Goal: Task Accomplishment & Management: Manage account settings

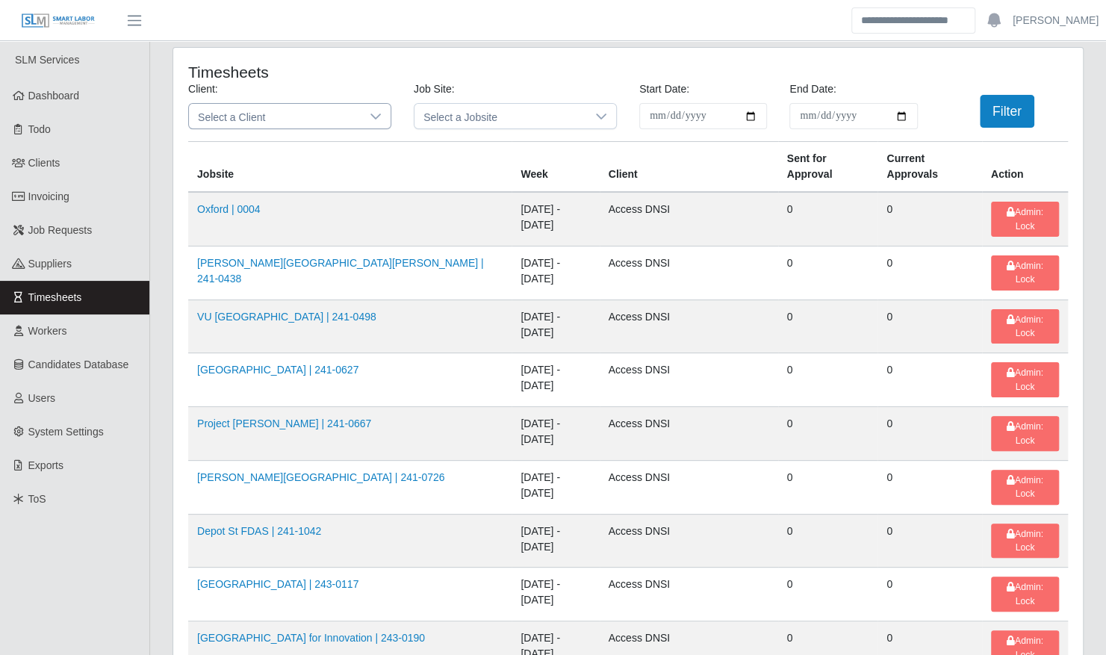
click at [303, 120] on span "Select a Client" at bounding box center [275, 116] width 172 height 25
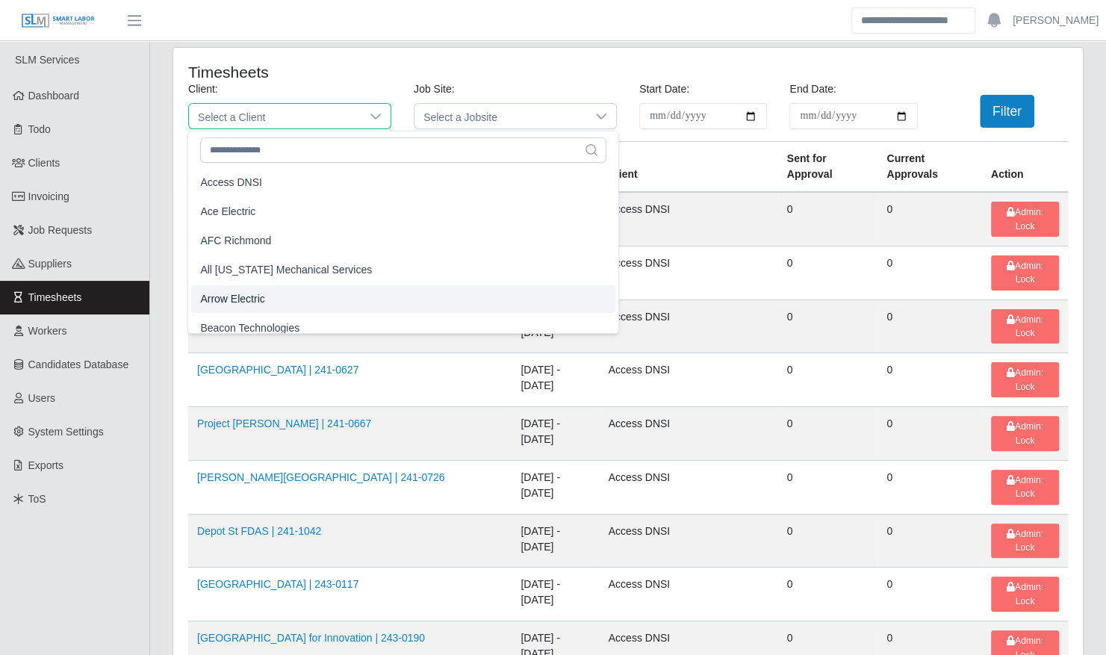
click at [282, 295] on li "Arrow Electric" at bounding box center [403, 299] width 424 height 28
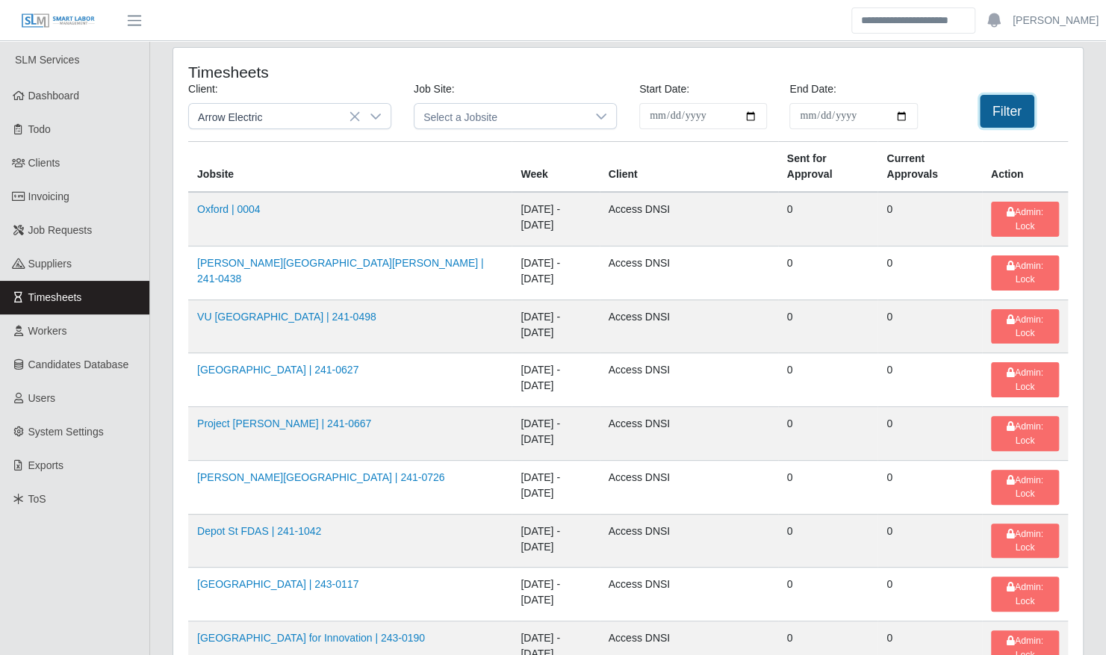
click at [996, 102] on button "Filter" at bounding box center [1006, 111] width 54 height 33
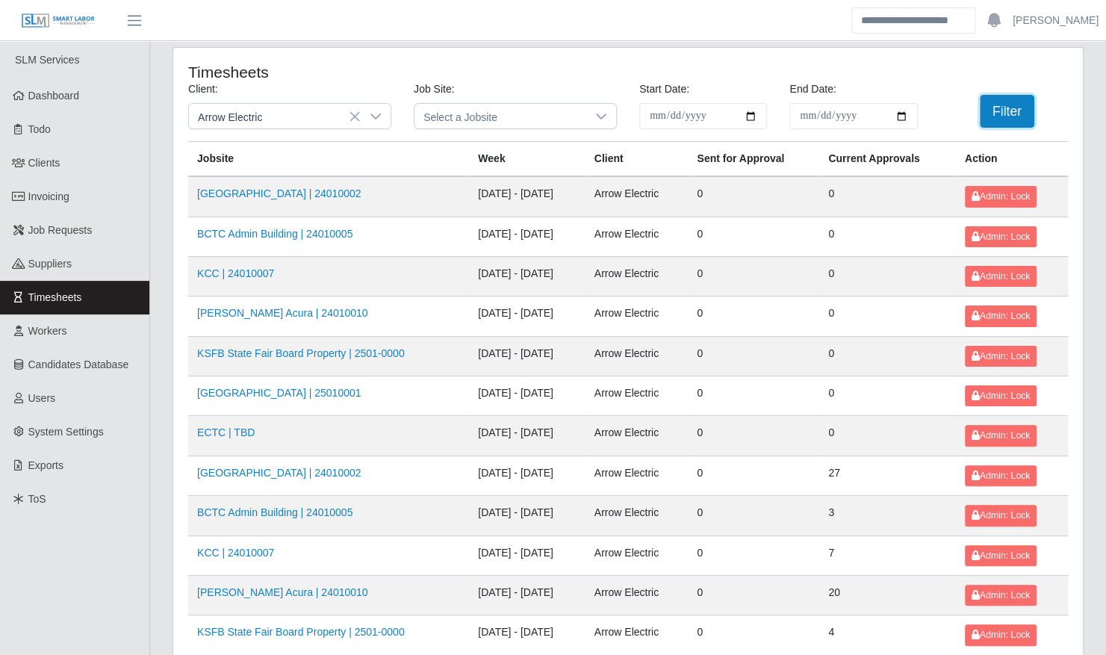
scroll to position [189, 0]
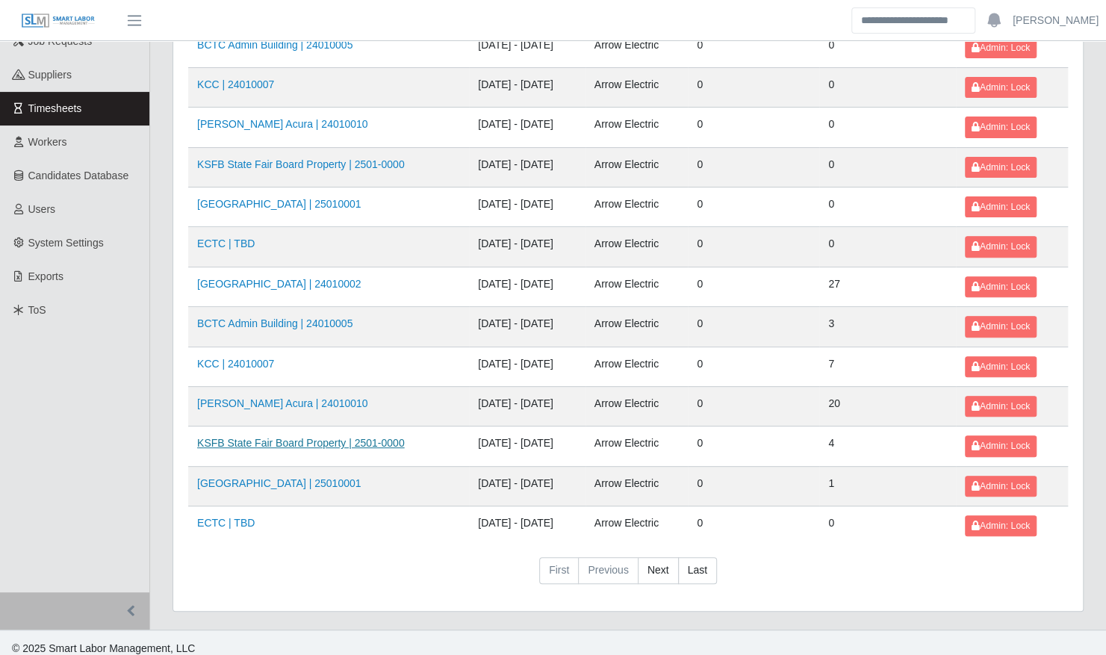
click at [303, 437] on link "KSFB State Fair Board Property | 2501-0000" at bounding box center [301, 443] width 208 height 12
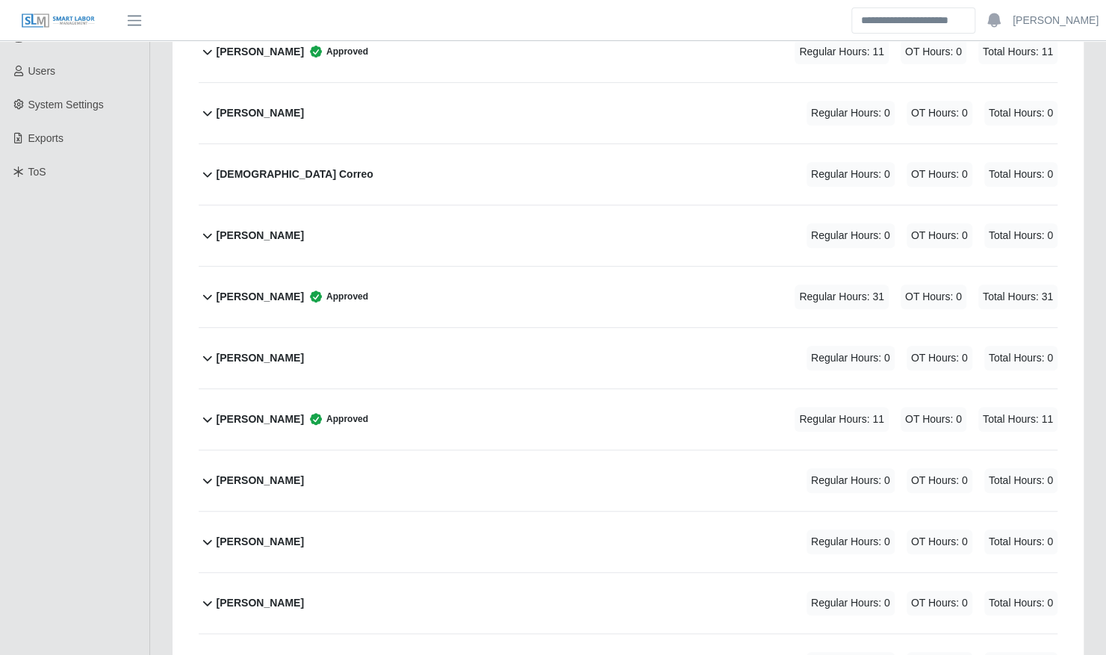
scroll to position [329, 0]
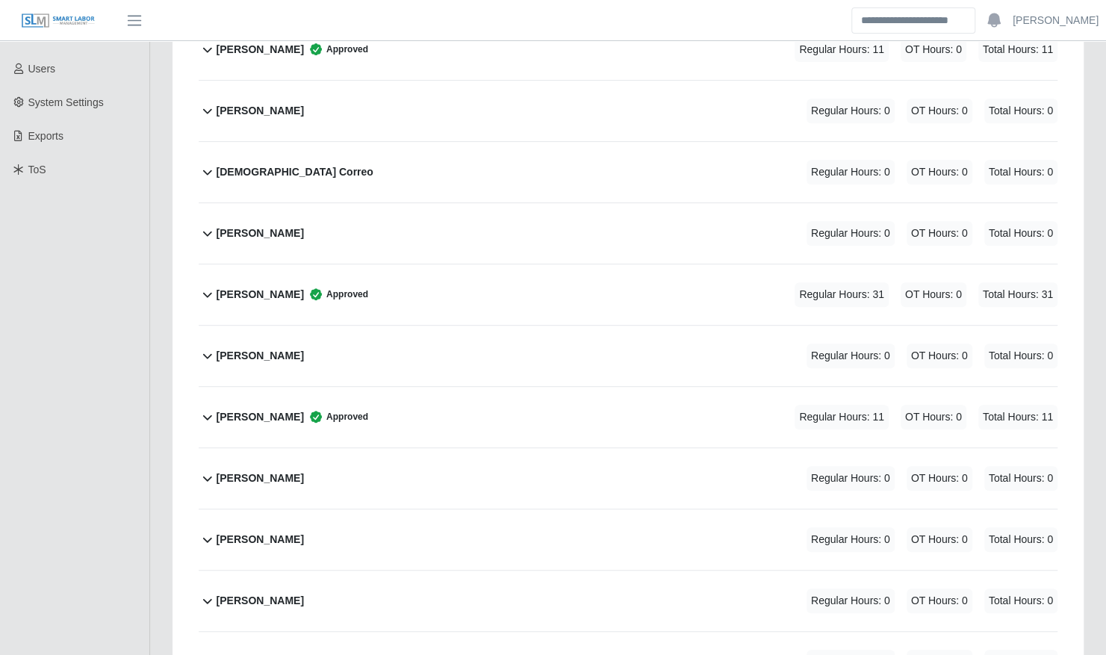
click at [328, 346] on div "[PERSON_NAME] Regular Hours: 0 OT Hours: 0 Total Hours: 0" at bounding box center [636, 355] width 841 height 60
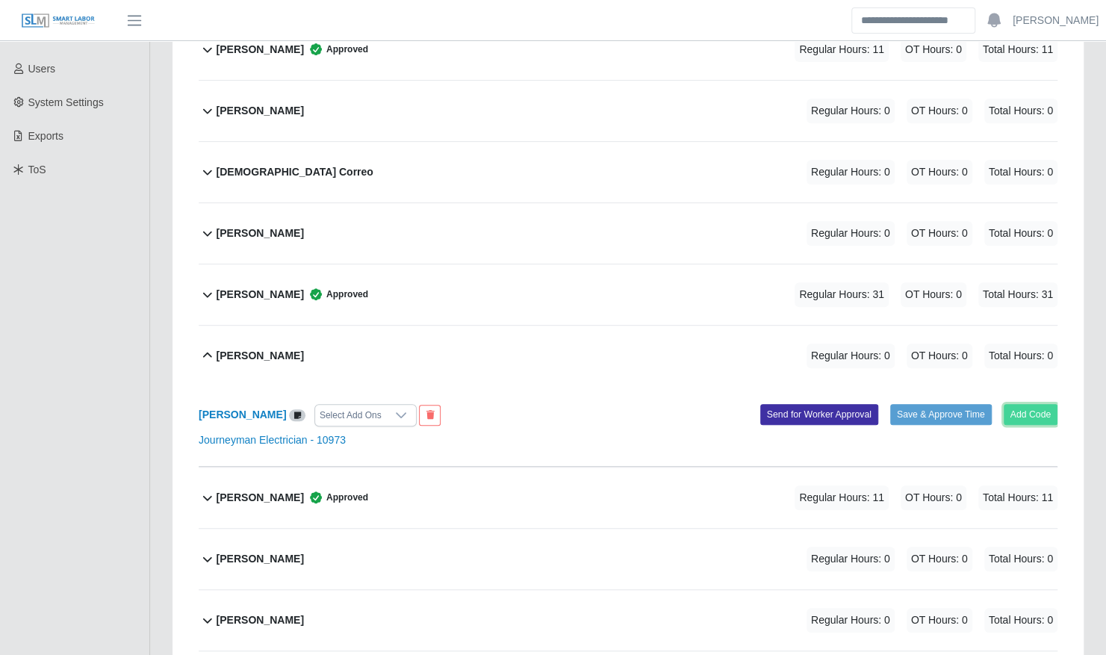
click at [1024, 404] on button "Add Code" at bounding box center [1030, 414] width 54 height 21
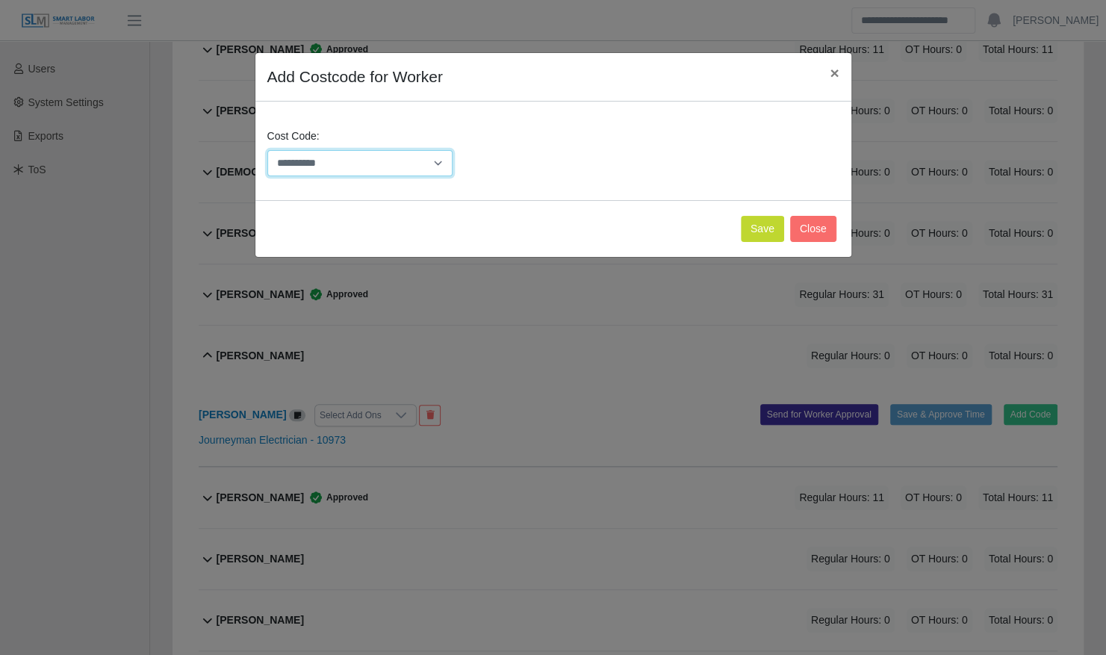
click at [359, 155] on select "**********" at bounding box center [360, 163] width 186 height 26
select select "**********"
click at [267, 150] on select "**********" at bounding box center [360, 163] width 186 height 26
click at [764, 229] on button "Save" at bounding box center [761, 229] width 43 height 26
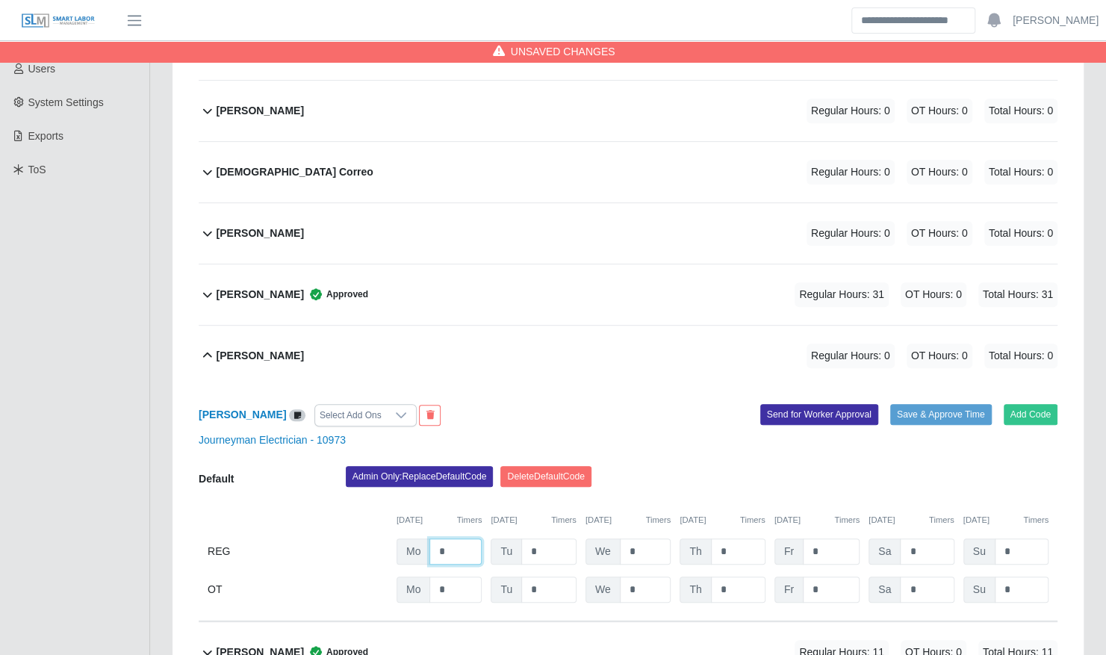
click at [461, 538] on input "*" at bounding box center [455, 551] width 52 height 26
type input "*"
click at [547, 342] on div "Juan Arvelaez Regular Hours: 8 OT Hours: 0 Total Hours: 8" at bounding box center [636, 355] width 841 height 60
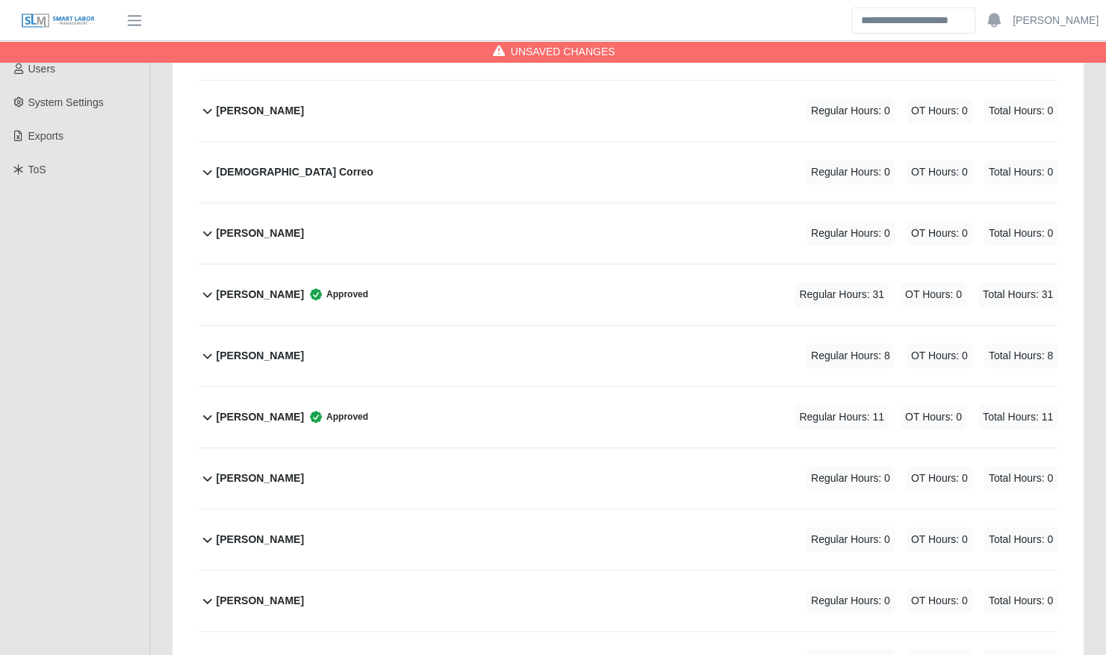
click at [662, 328] on div "Juan Arvelaez Regular Hours: 8 OT Hours: 0 Total Hours: 8" at bounding box center [636, 355] width 841 height 60
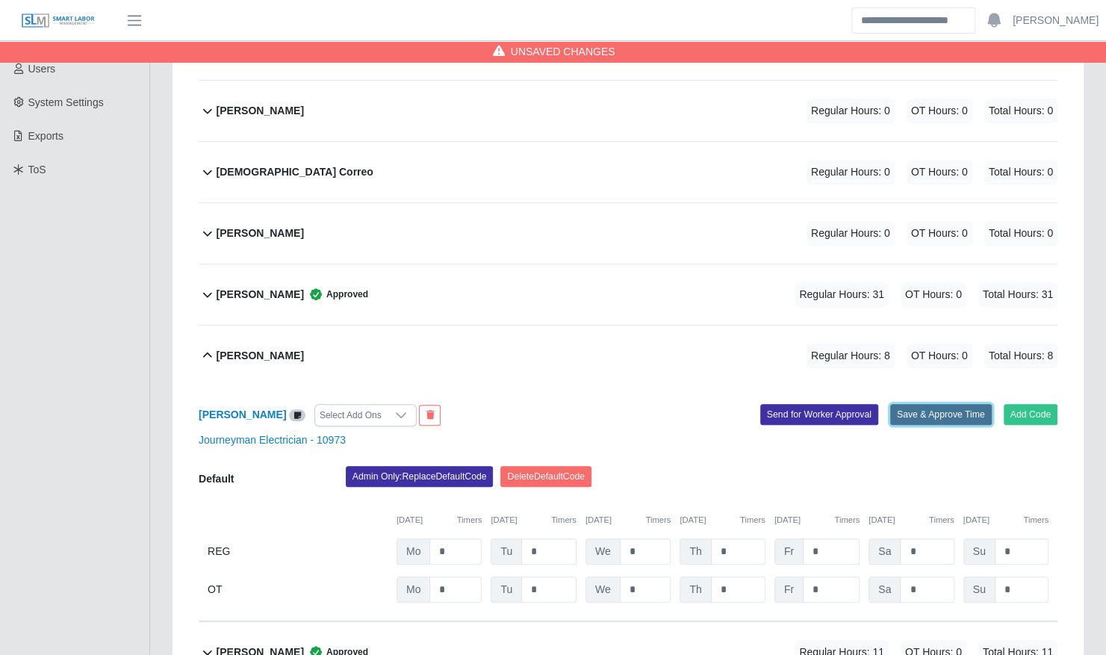
click at [933, 404] on button "Save & Approve Time" at bounding box center [941, 414] width 102 height 21
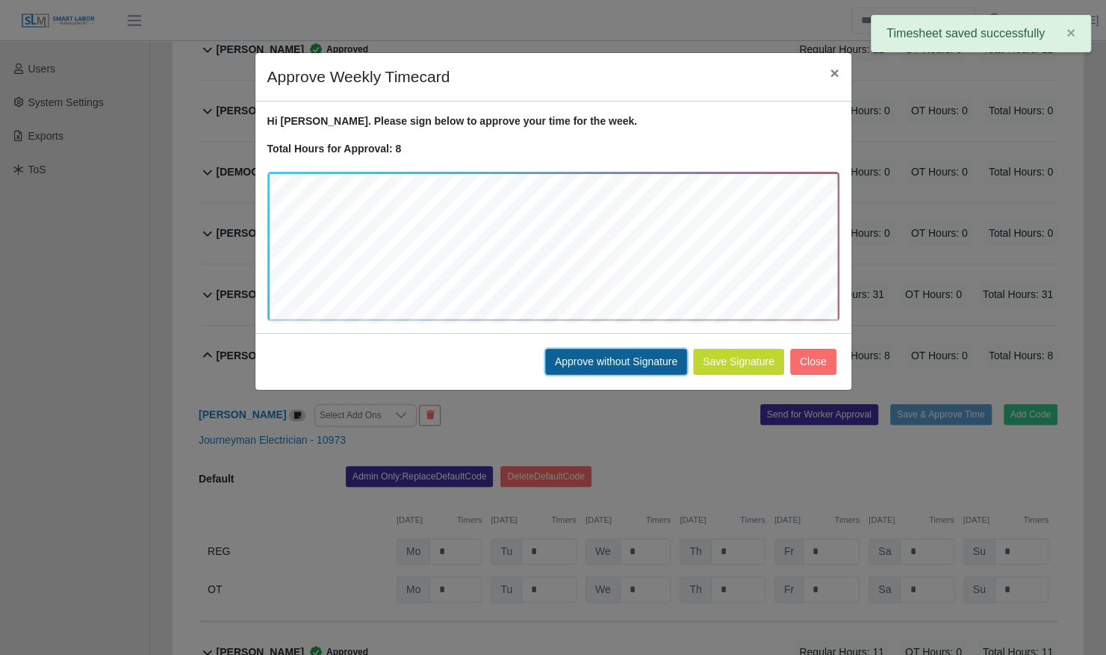
click at [624, 349] on button "Approve without Signature" at bounding box center [616, 362] width 142 height 26
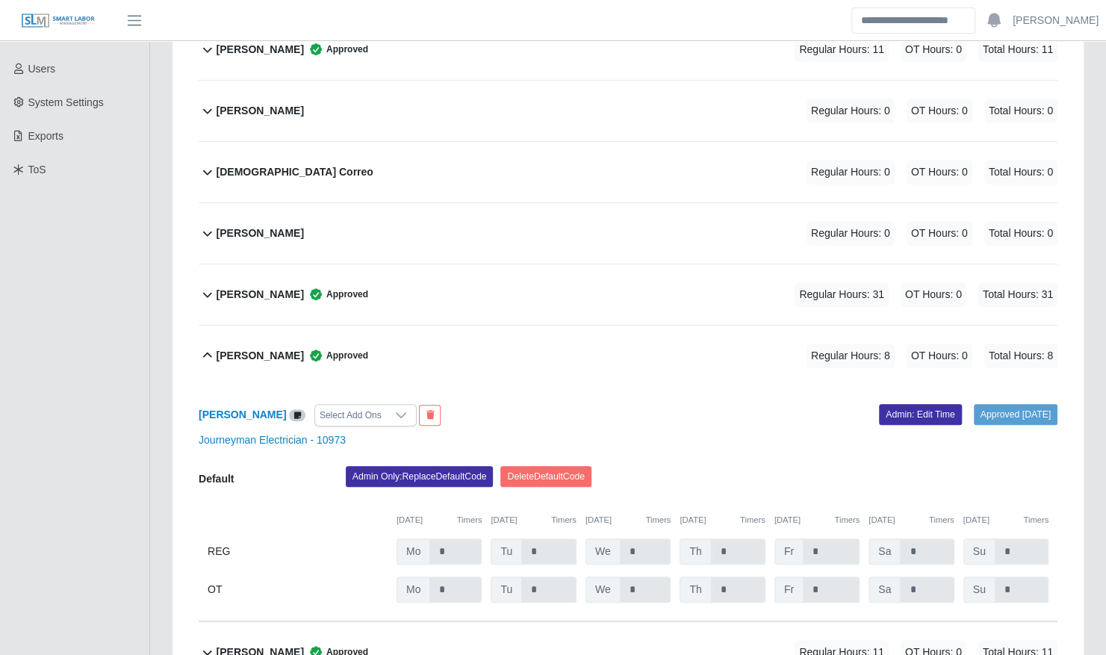
click at [376, 349] on div "Juan Arvelaez Approved Regular Hours: 8 OT Hours: 0 Total Hours: 8" at bounding box center [636, 355] width 841 height 60
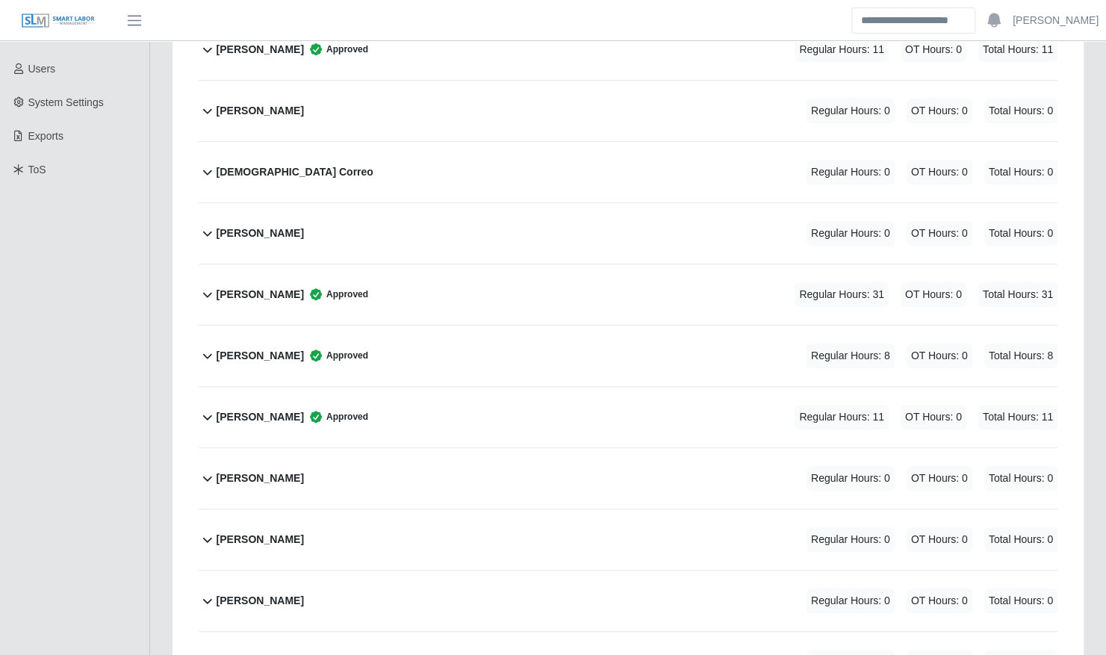
click at [321, 169] on div "Jesua Correo Regular Hours: 0 OT Hours: 0 Total Hours: 0" at bounding box center [636, 172] width 841 height 60
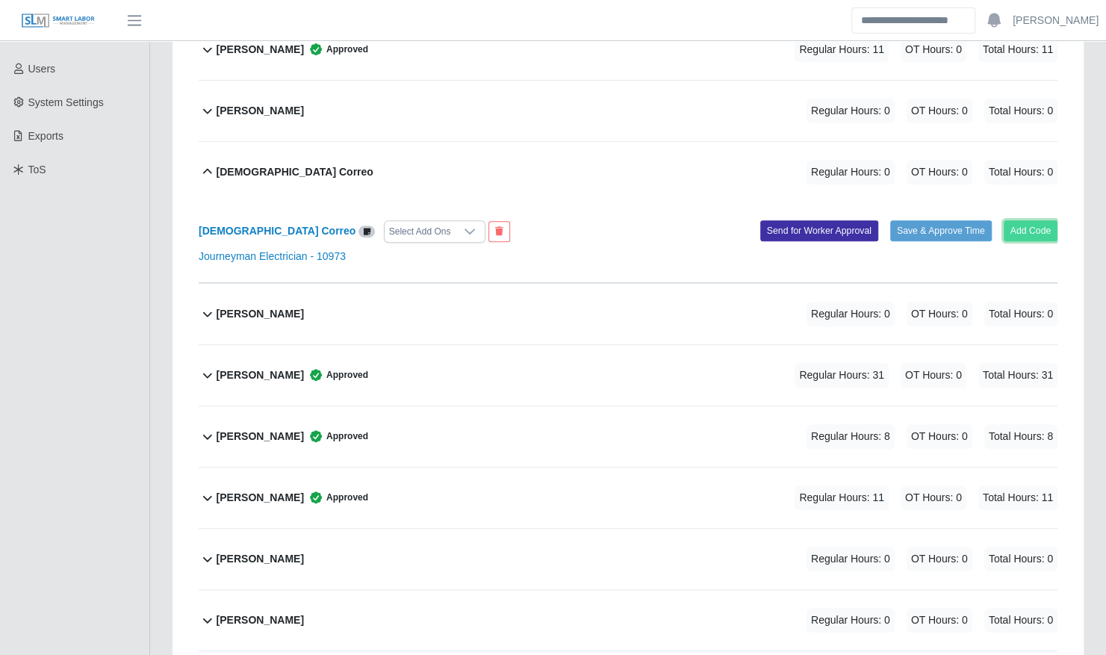
click at [1030, 220] on button "Add Code" at bounding box center [1030, 230] width 54 height 21
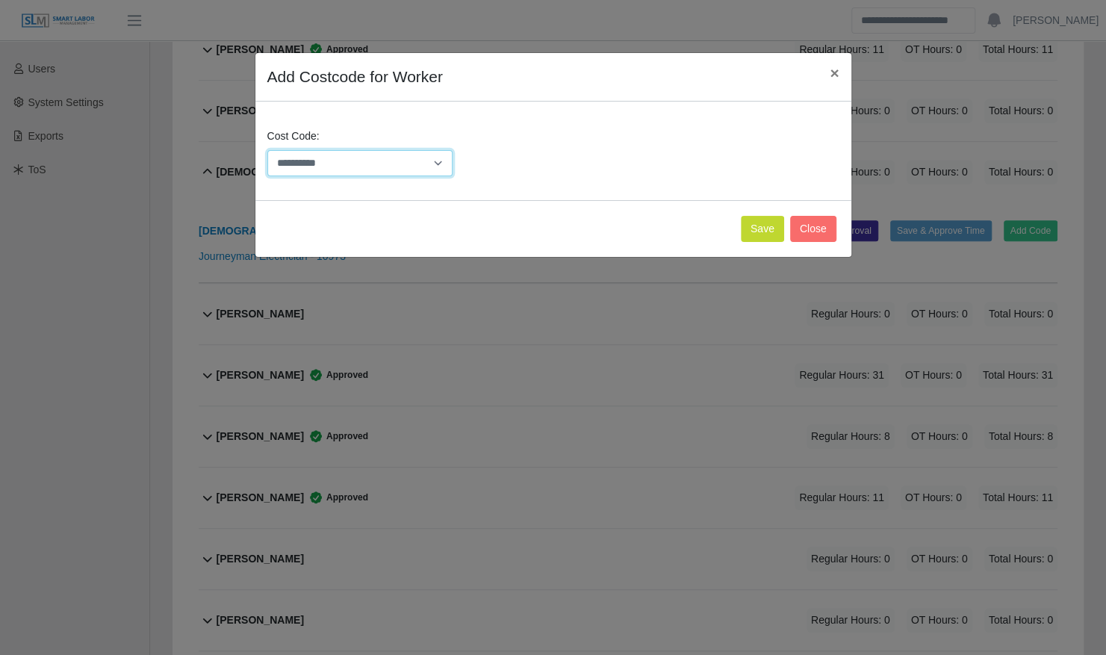
click at [408, 169] on select "**********" at bounding box center [360, 163] width 186 height 26
select select "**********"
click at [267, 150] on select "**********" at bounding box center [360, 163] width 186 height 26
click at [763, 229] on button "Save" at bounding box center [761, 229] width 43 height 26
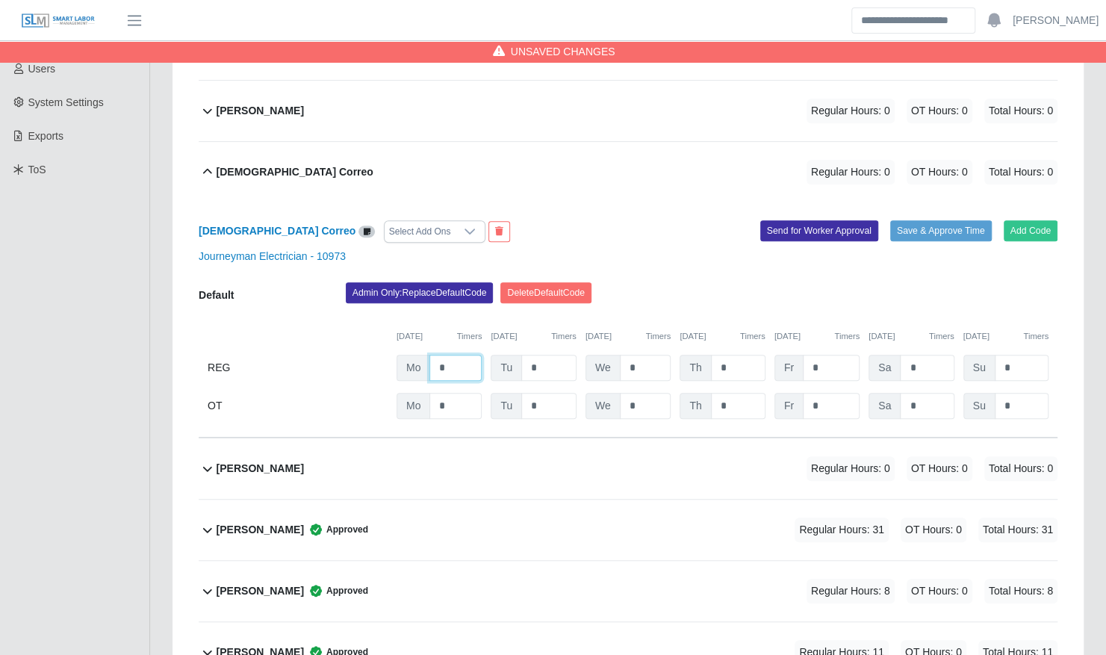
click at [449, 355] on input "*" at bounding box center [455, 368] width 52 height 26
type input "*"
click at [572, 220] on div "Jesua Correo Select Add Ons" at bounding box center [407, 231] width 440 height 22
click at [926, 224] on button "Save & Approve Time" at bounding box center [941, 230] width 102 height 21
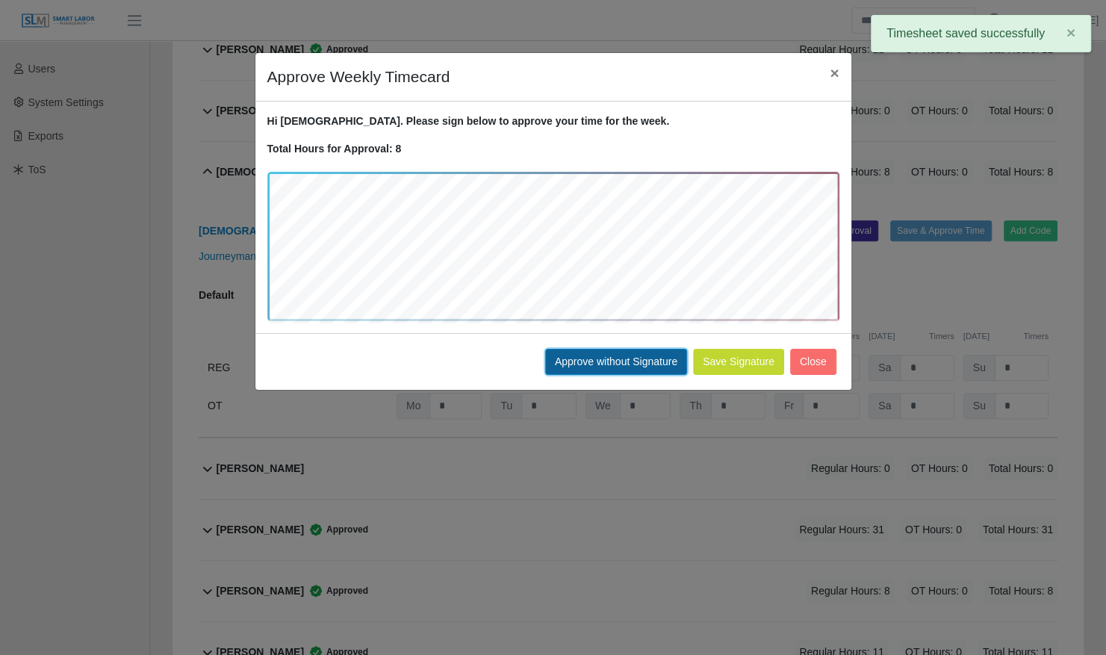
click at [593, 361] on button "Approve without Signature" at bounding box center [616, 362] width 142 height 26
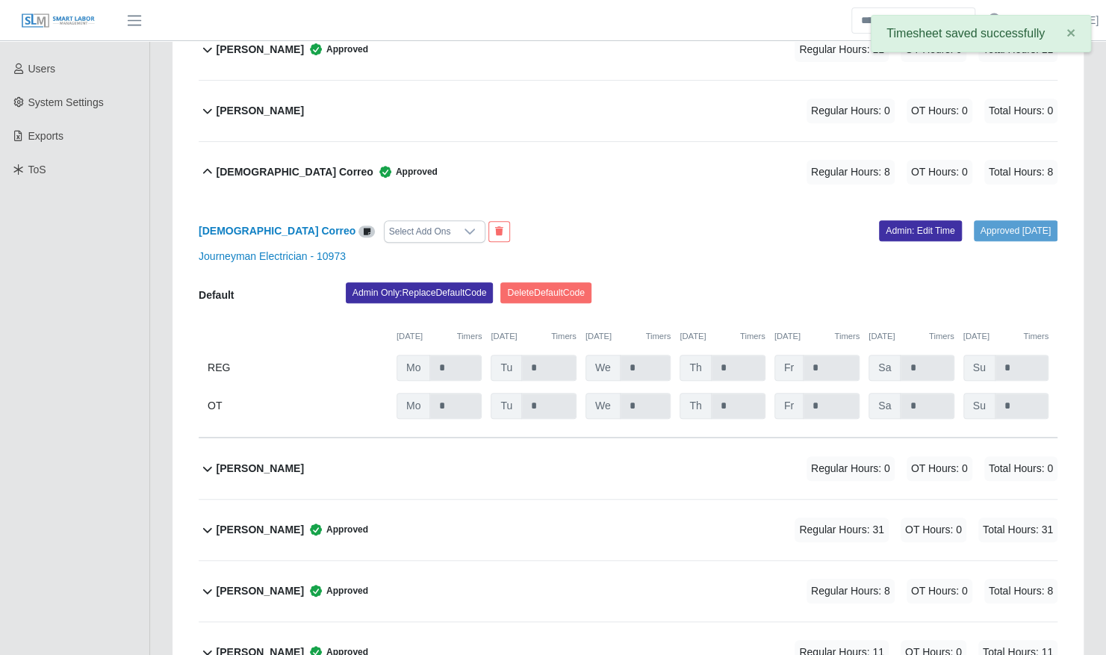
click at [369, 181] on div "Jesua Correo Approved Regular Hours: 8 OT Hours: 0 Total Hours: 8" at bounding box center [636, 172] width 841 height 60
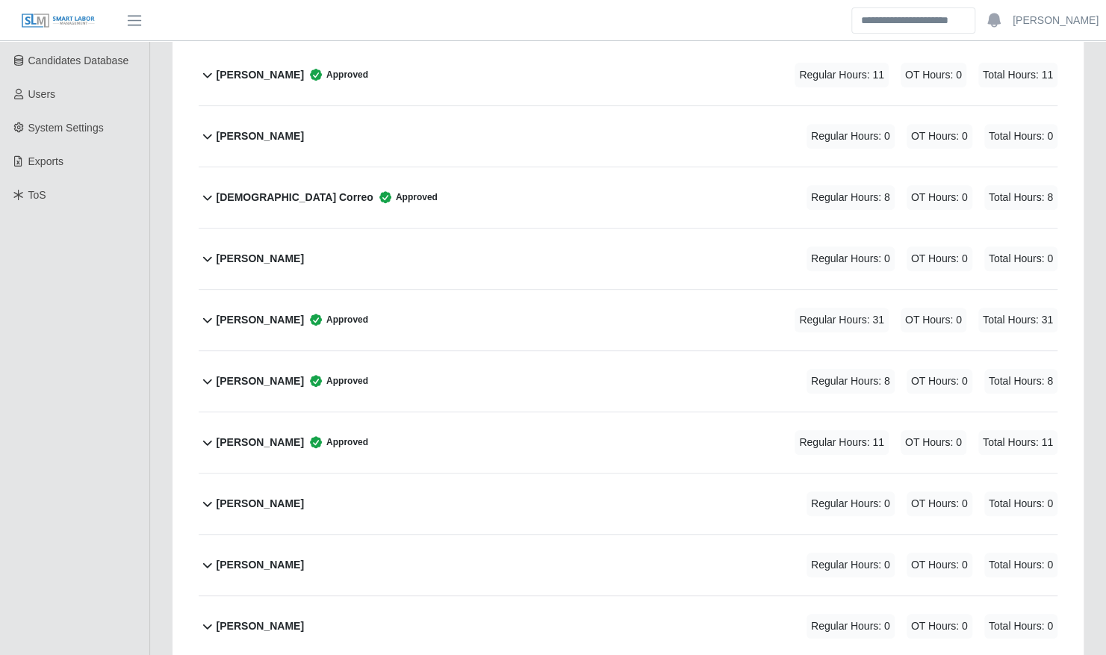
scroll to position [305, 0]
click at [324, 237] on div "Jose Arguello Regular Hours: 0 OT Hours: 0 Total Hours: 0" at bounding box center [636, 258] width 841 height 60
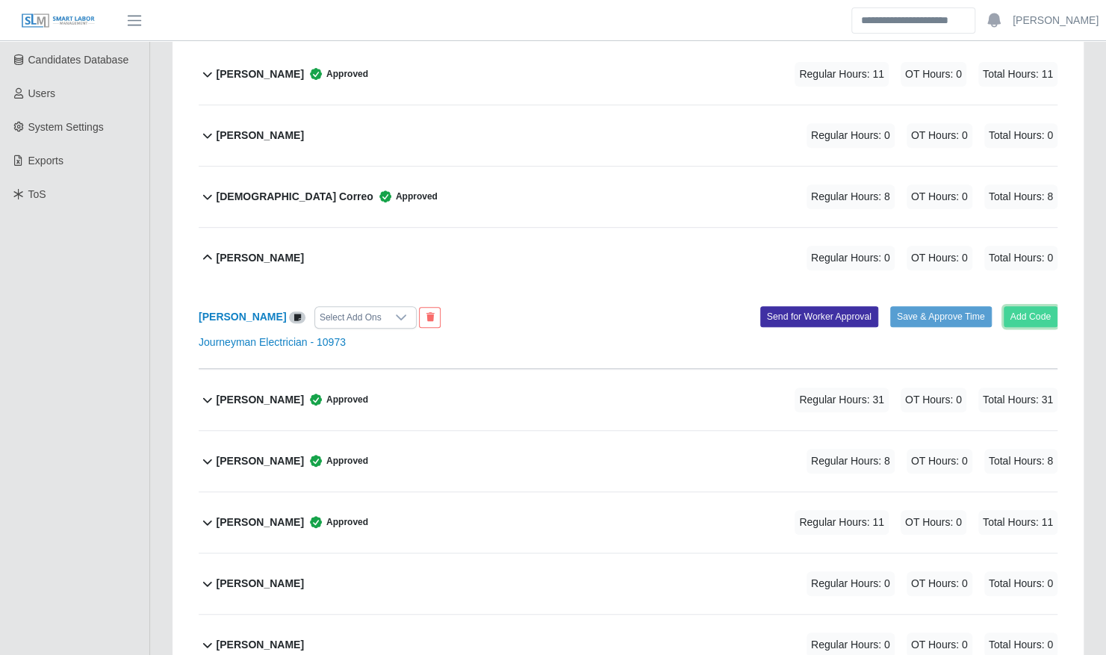
click at [1035, 306] on button "Add Code" at bounding box center [1030, 316] width 54 height 21
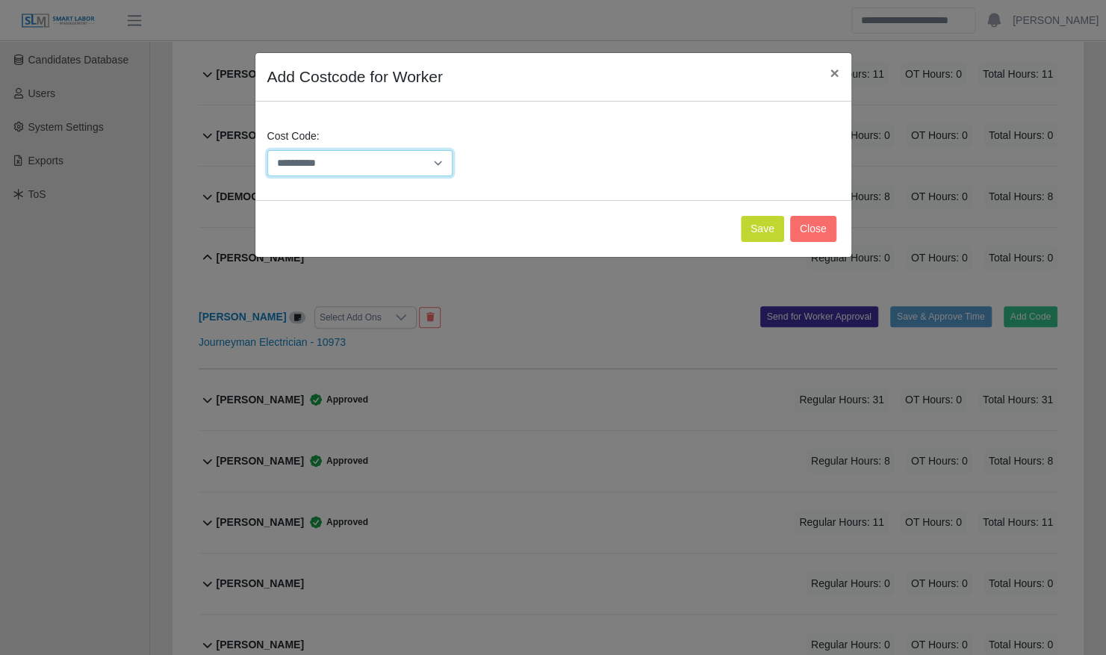
click at [354, 158] on select "**********" at bounding box center [360, 163] width 186 height 26
select select "**********"
click at [267, 150] on select "**********" at bounding box center [360, 163] width 186 height 26
click at [775, 230] on button "Save" at bounding box center [761, 229] width 43 height 26
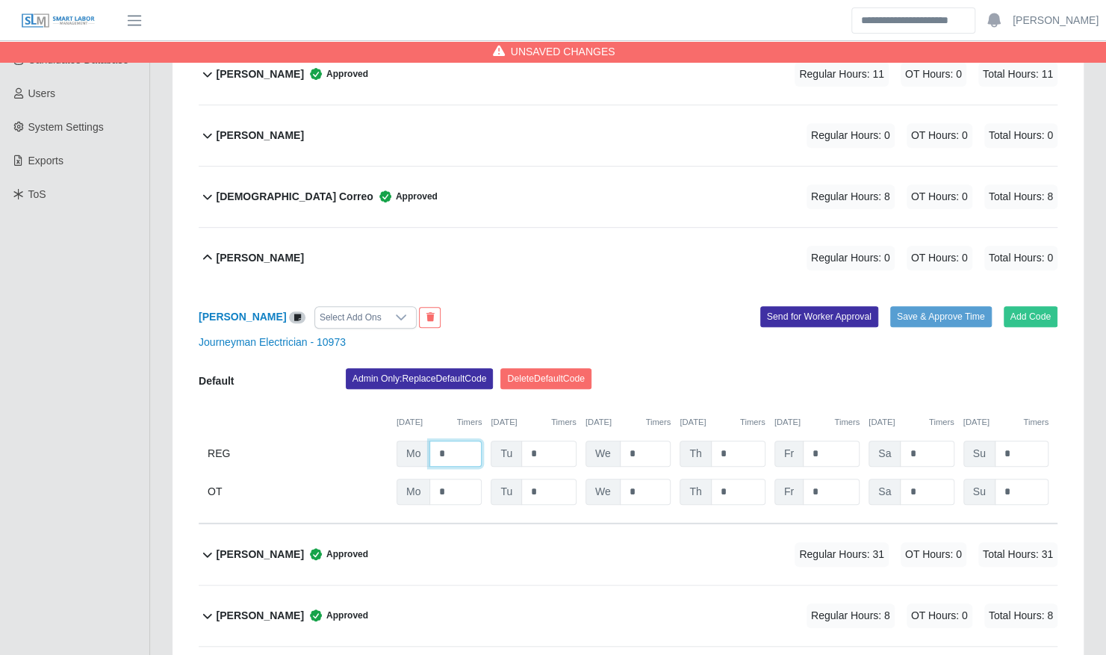
click at [0, 0] on input "*" at bounding box center [0, 0] width 0 height 0
type input "*"
click at [956, 306] on button "Save & Approve Time" at bounding box center [941, 316] width 102 height 21
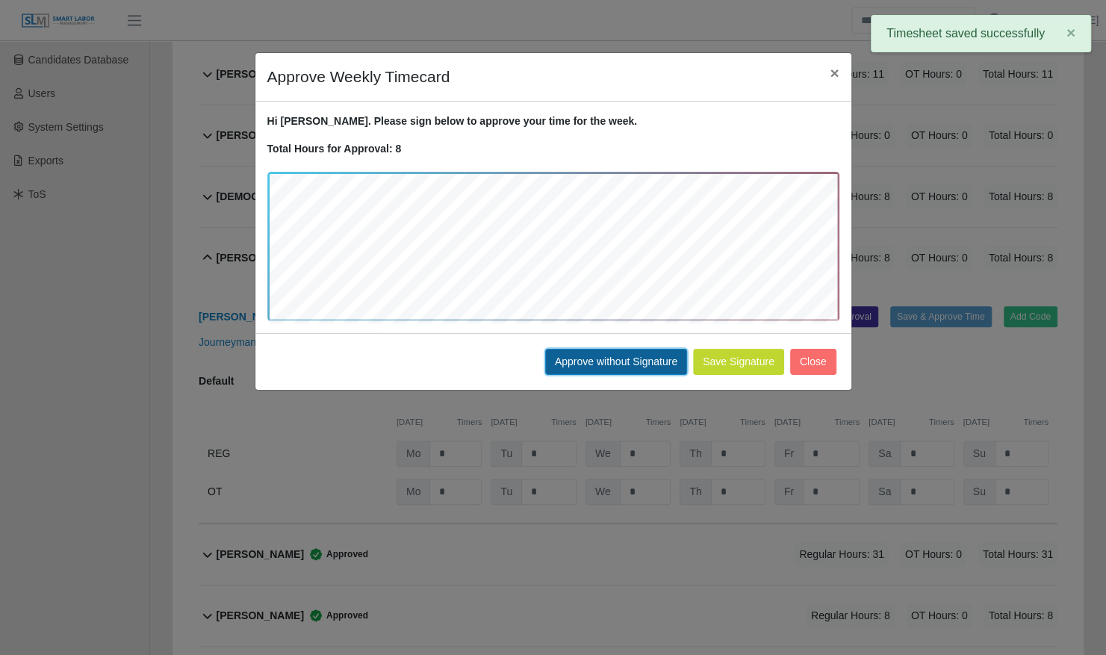
click at [588, 363] on button "Approve without Signature" at bounding box center [616, 362] width 142 height 26
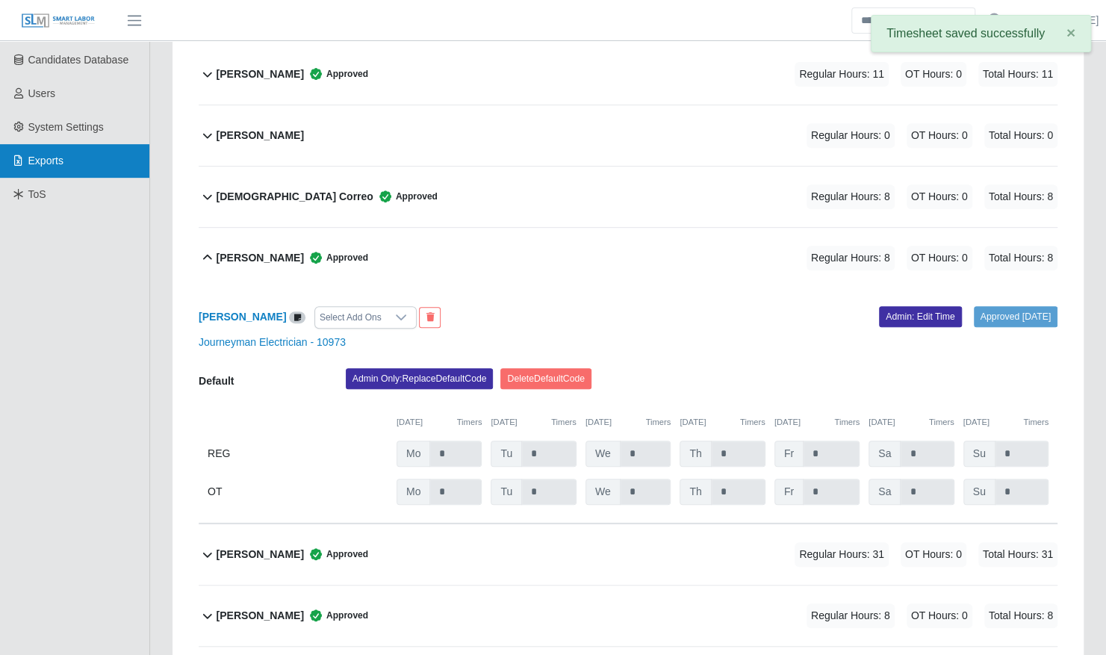
scroll to position [0, 0]
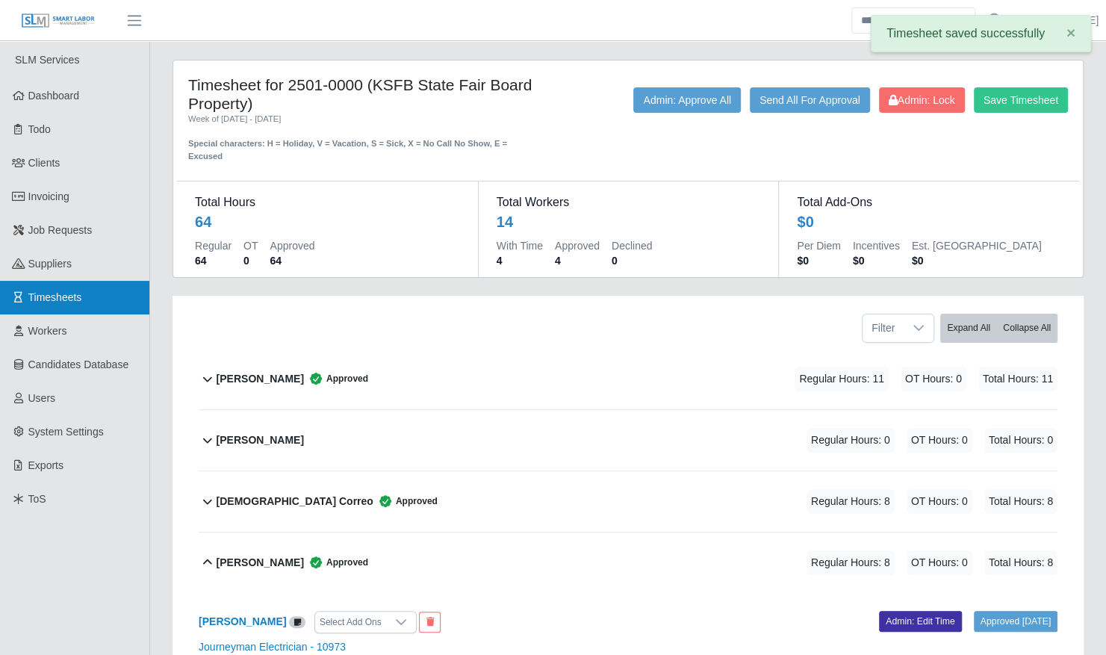
click at [90, 285] on link "Timesheets" at bounding box center [74, 298] width 149 height 34
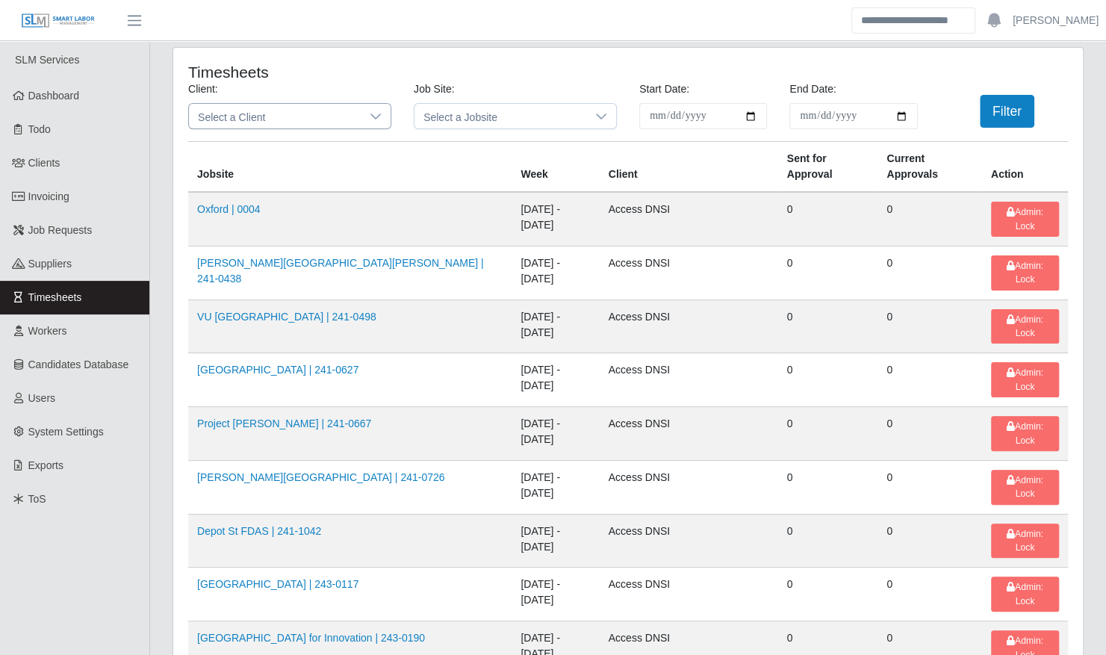
click at [258, 118] on span "Select a Client" at bounding box center [275, 116] width 172 height 25
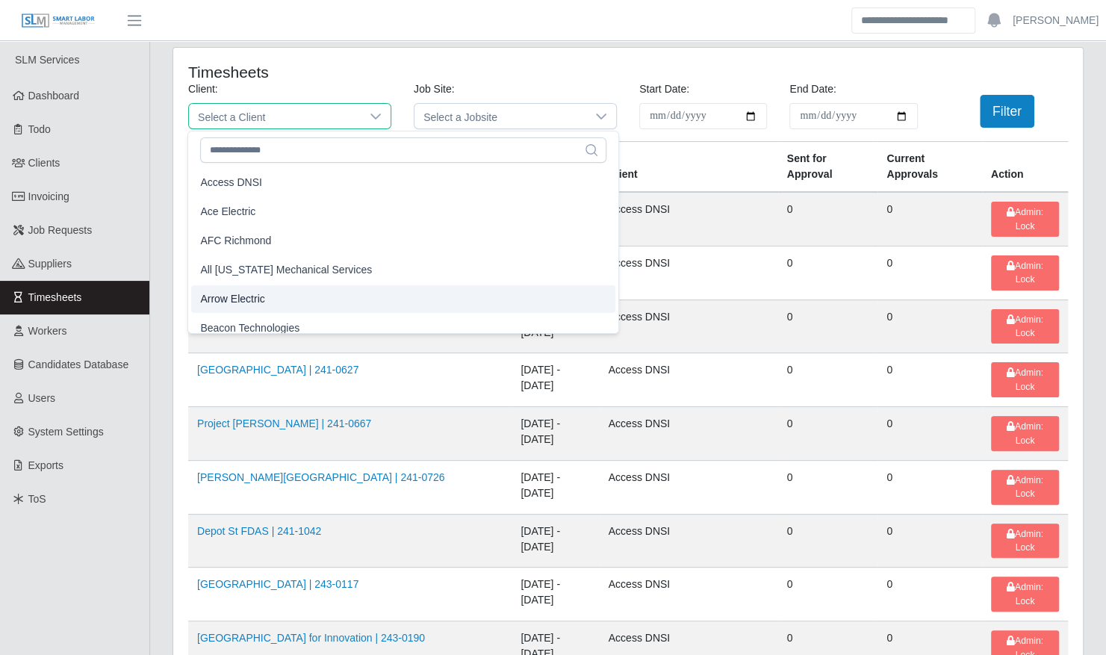
click at [261, 291] on span "Arrow Electric" at bounding box center [232, 299] width 64 height 16
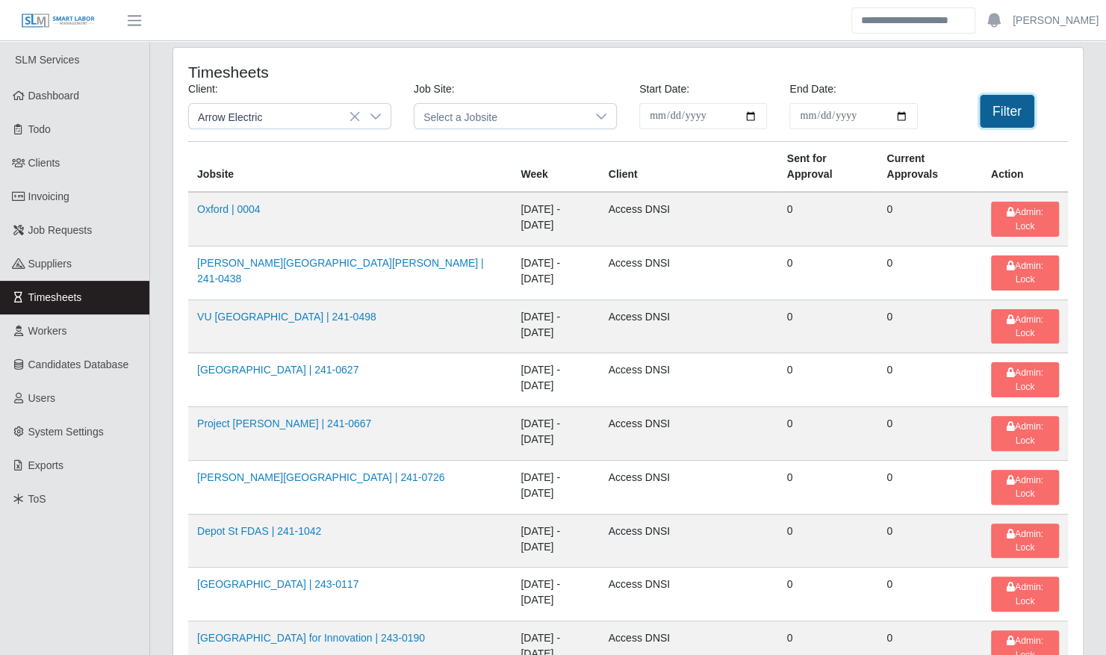
click at [1021, 110] on button "Filter" at bounding box center [1006, 111] width 54 height 33
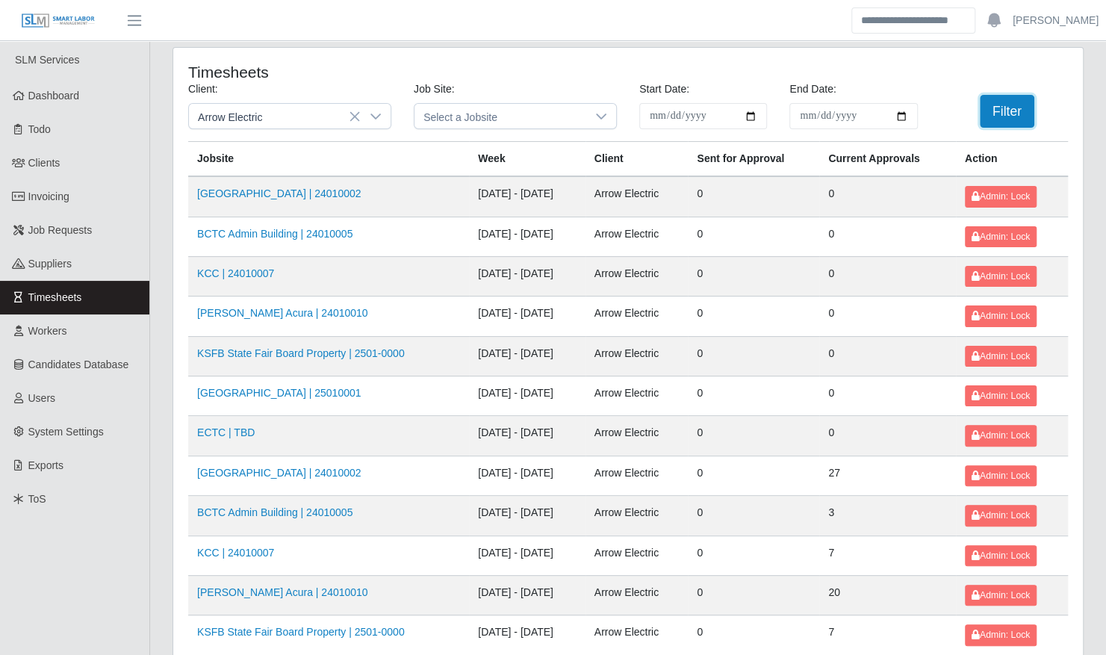
scroll to position [189, 0]
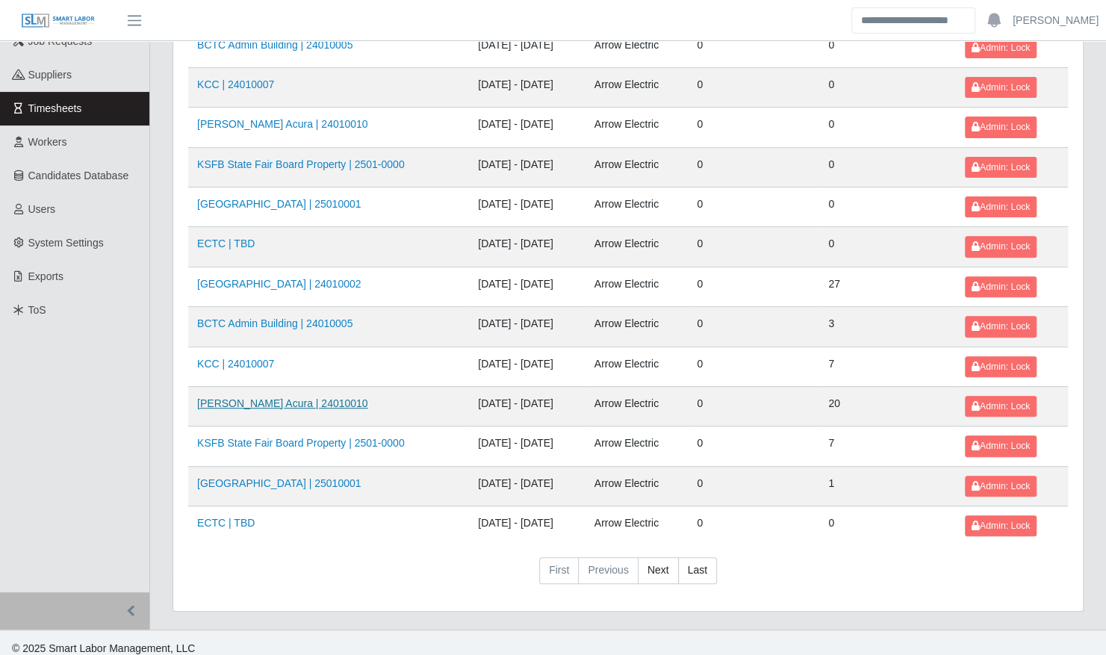
click at [325, 397] on link "Neill Huffman Acura | 24010010" at bounding box center [282, 403] width 171 height 12
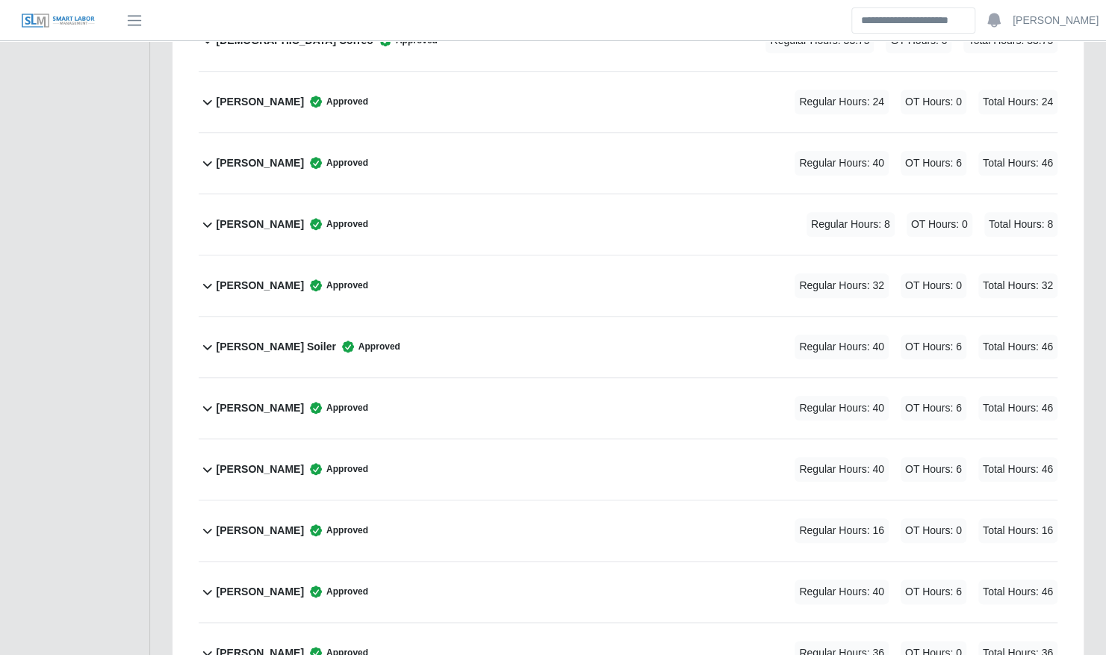
scroll to position [645, 0]
click at [437, 203] on div "[PERSON_NAME] Approved Regular Hours: 8 OT Hours: 0 Total Hours: 8" at bounding box center [636, 223] width 841 height 60
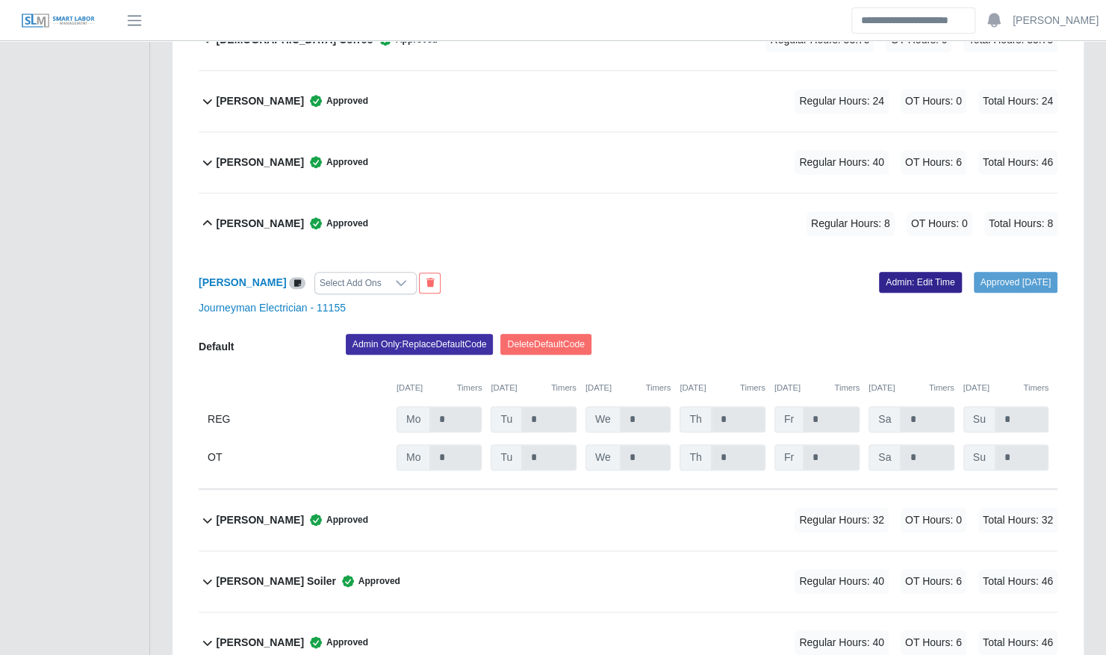
click at [891, 272] on link "Admin: Edit Time" at bounding box center [920, 282] width 83 height 21
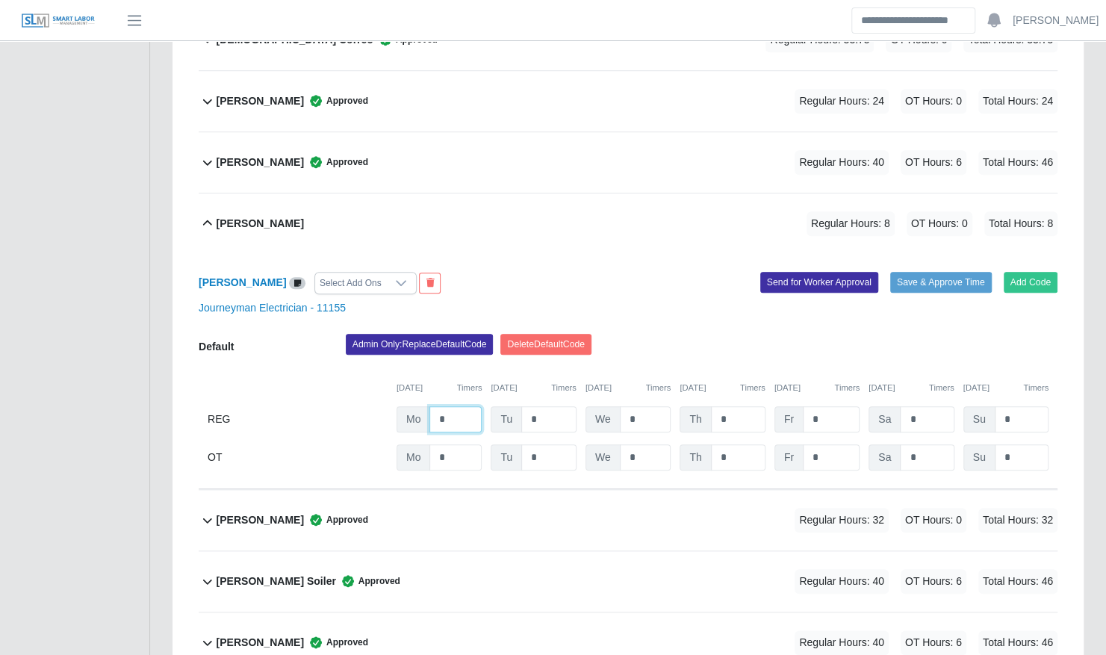
click at [469, 406] on input "*" at bounding box center [455, 419] width 52 height 26
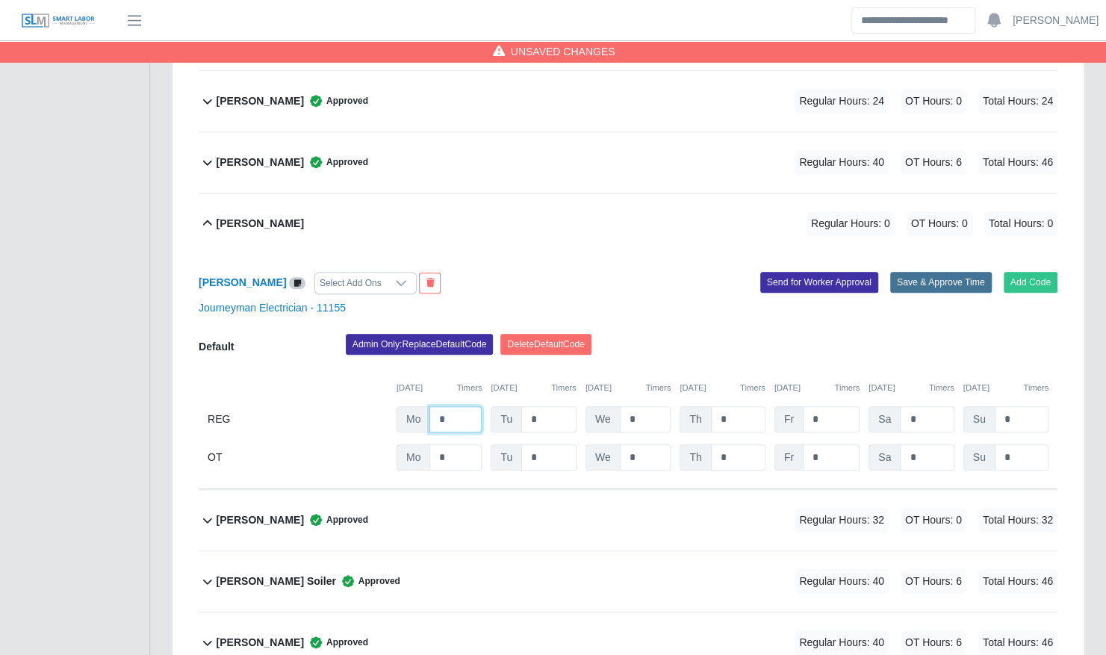
type input "*"
click at [973, 272] on button "Save & Approve Time" at bounding box center [941, 282] width 102 height 21
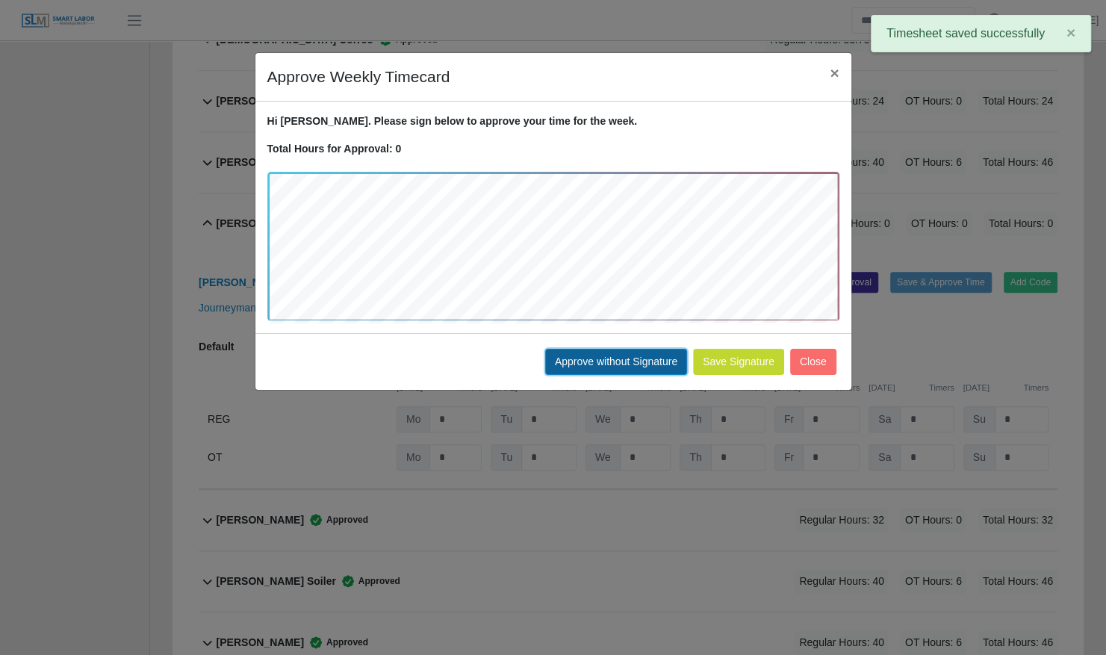
click at [633, 355] on button "Approve without Signature" at bounding box center [616, 362] width 142 height 26
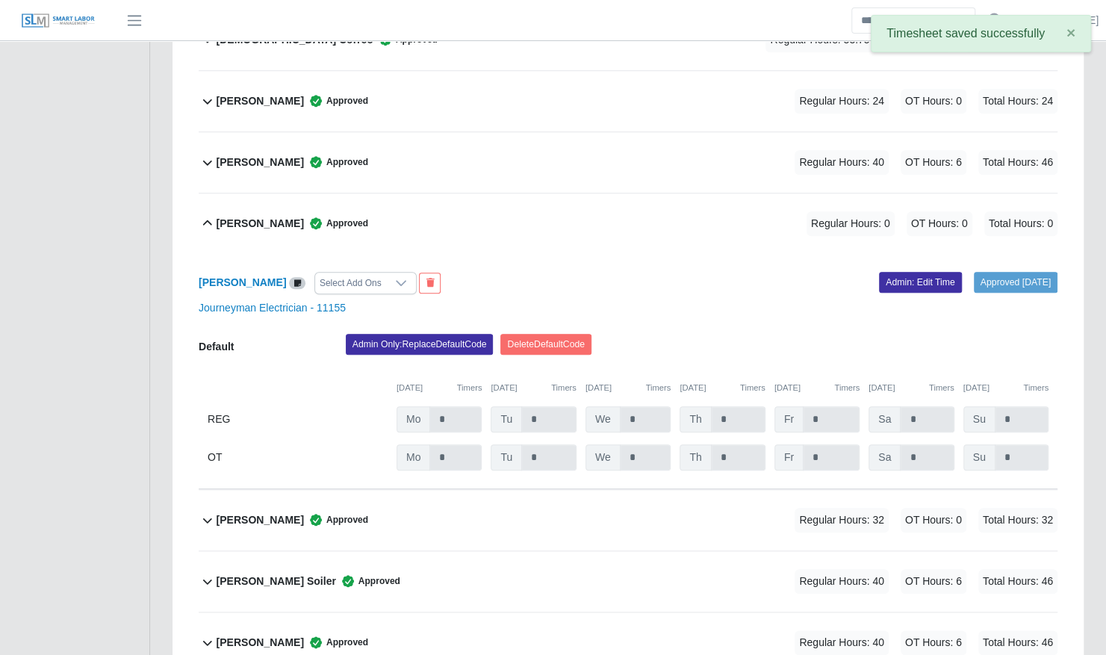
click at [234, 216] on b "Juan Arvelaez" at bounding box center [259, 224] width 87 height 16
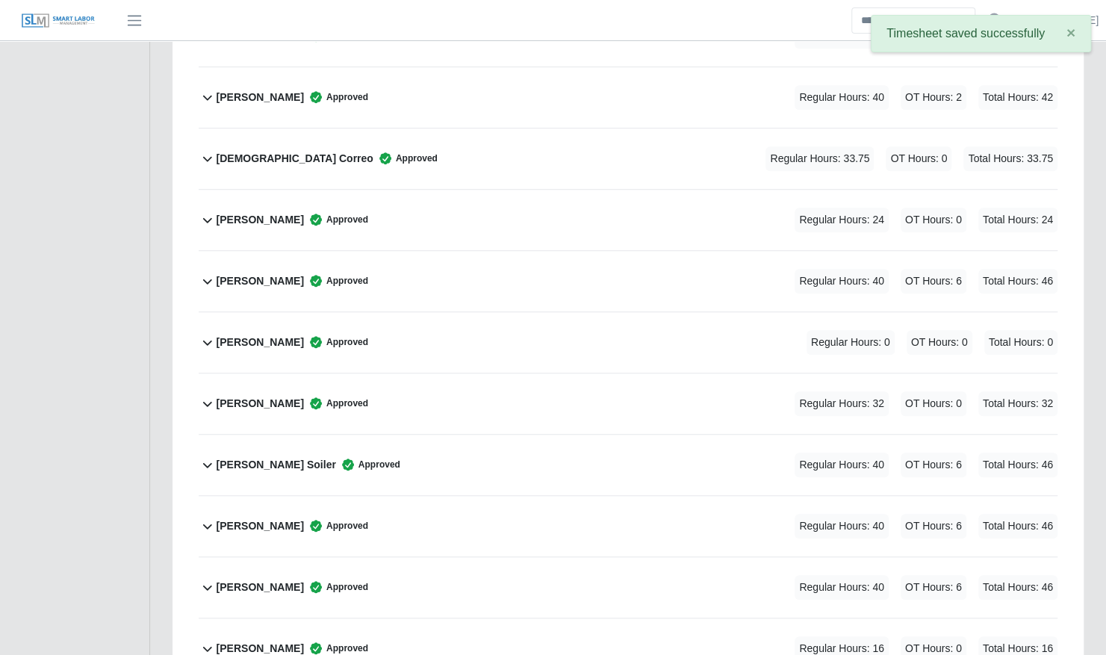
scroll to position [505, 0]
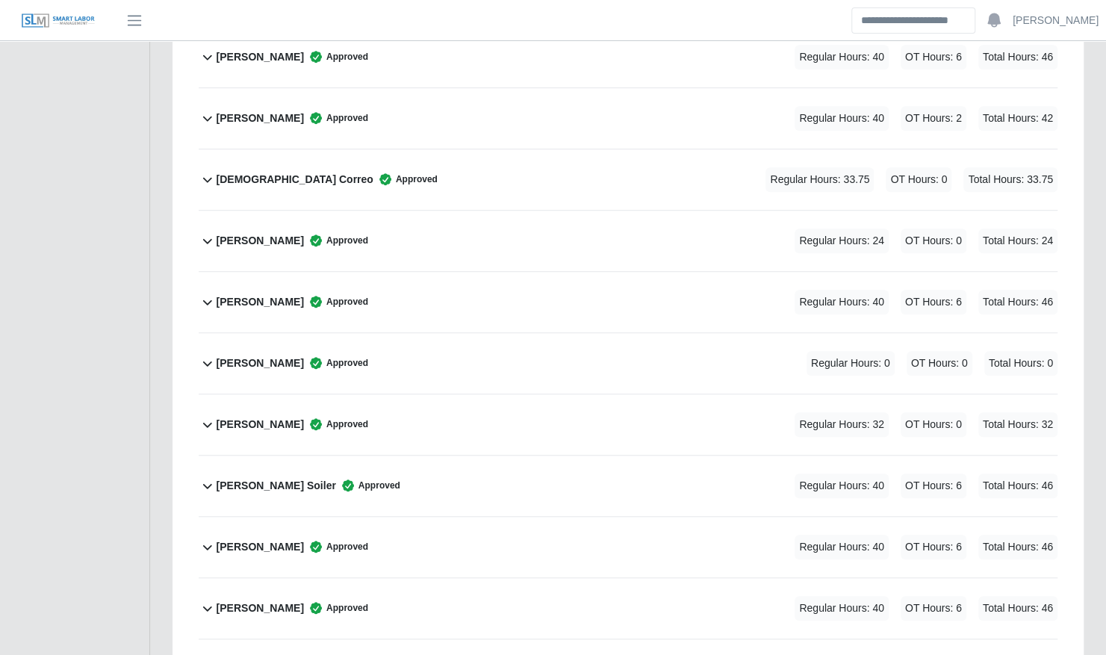
click at [361, 334] on div "Juan Arvelaez Approved Regular Hours: 0 OT Hours: 0 Total Hours: 0" at bounding box center [636, 363] width 841 height 60
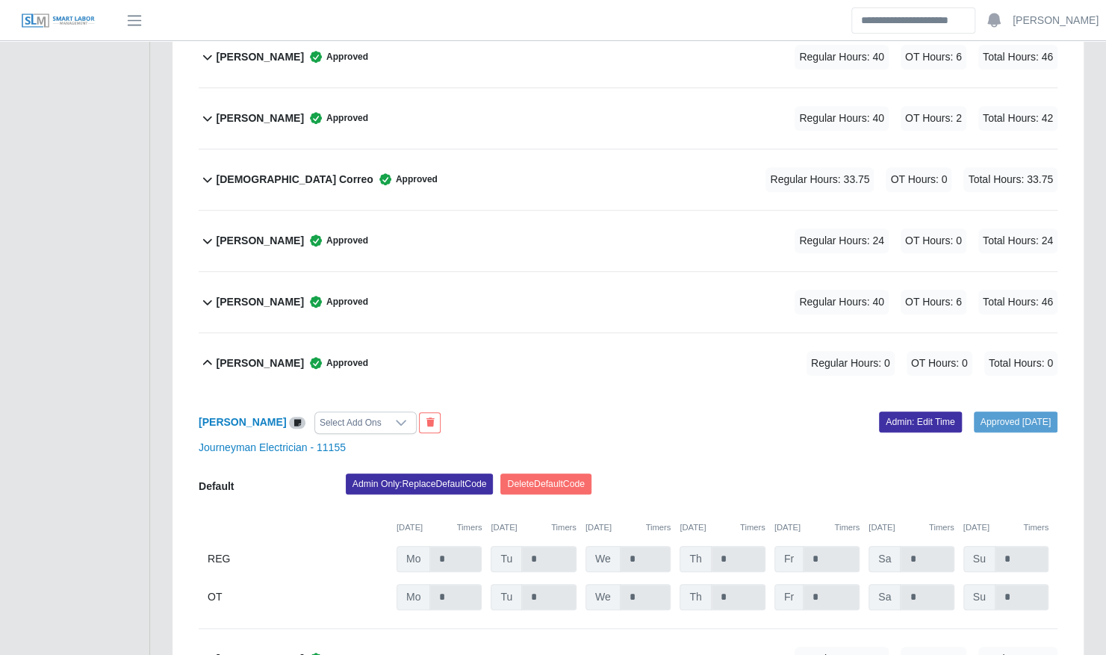
click at [361, 334] on div "Juan Arvelaez Approved Regular Hours: 0 OT Hours: 0 Total Hours: 0" at bounding box center [636, 363] width 841 height 60
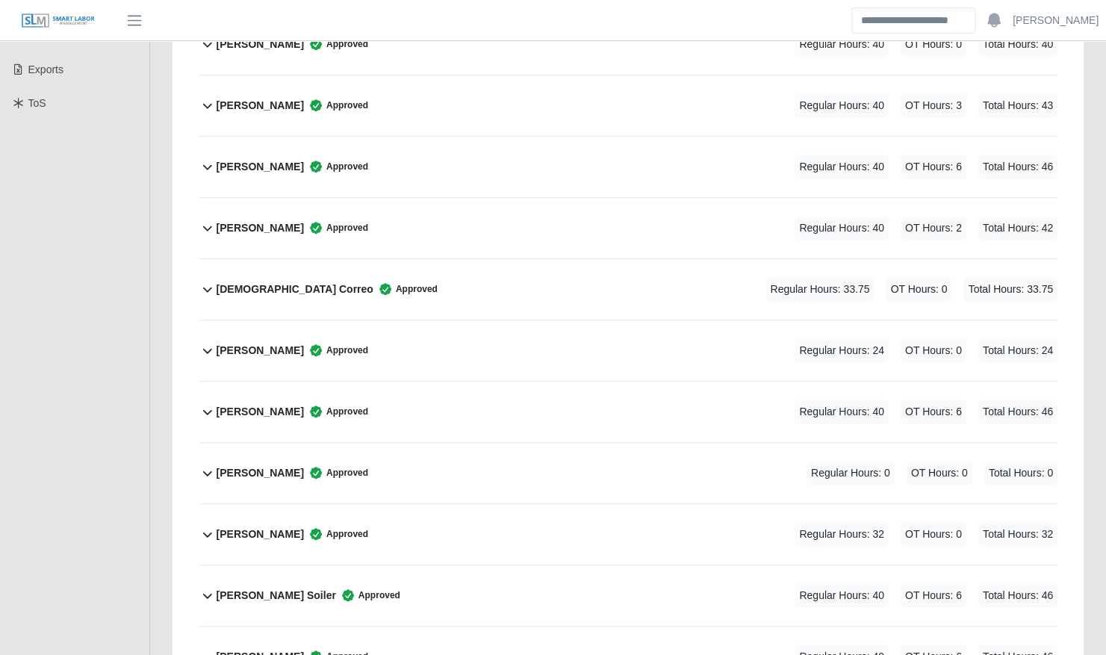
scroll to position [396, 0]
click at [373, 281] on span "Approved" at bounding box center [405, 288] width 64 height 15
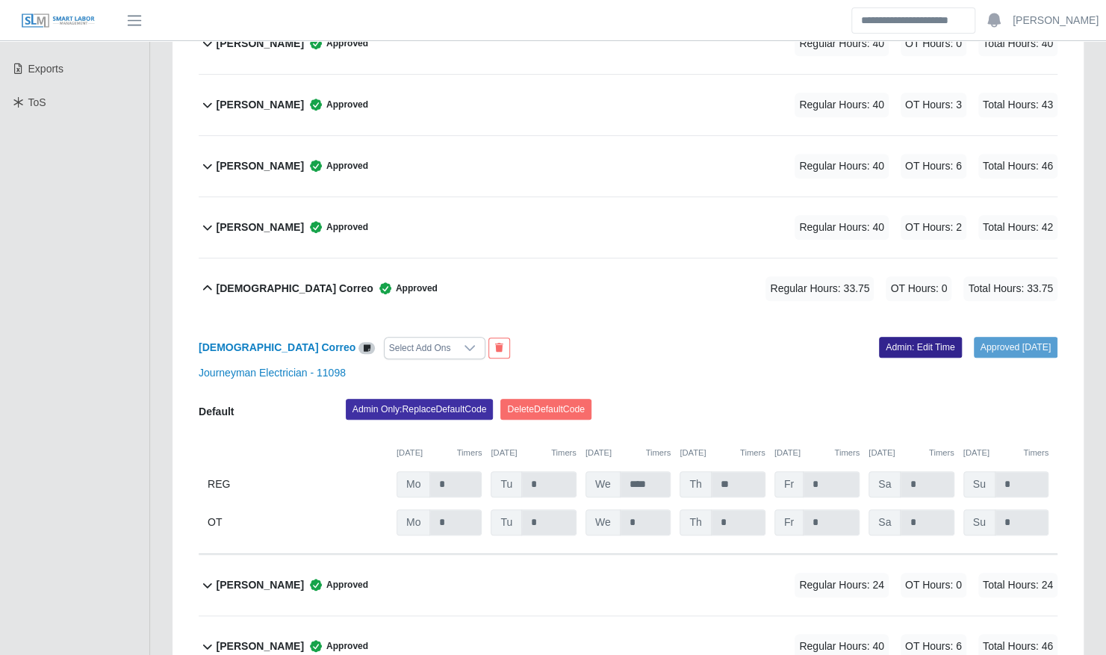
click at [886, 337] on link "Admin: Edit Time" at bounding box center [920, 347] width 83 height 21
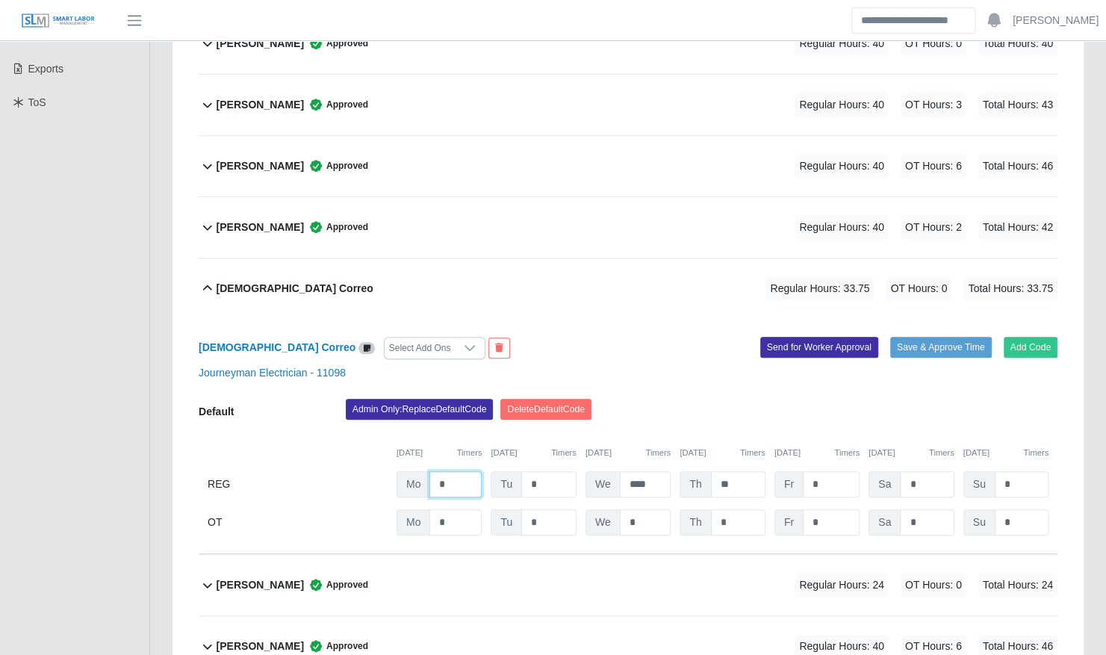
click at [455, 471] on input "*" at bounding box center [455, 484] width 52 height 26
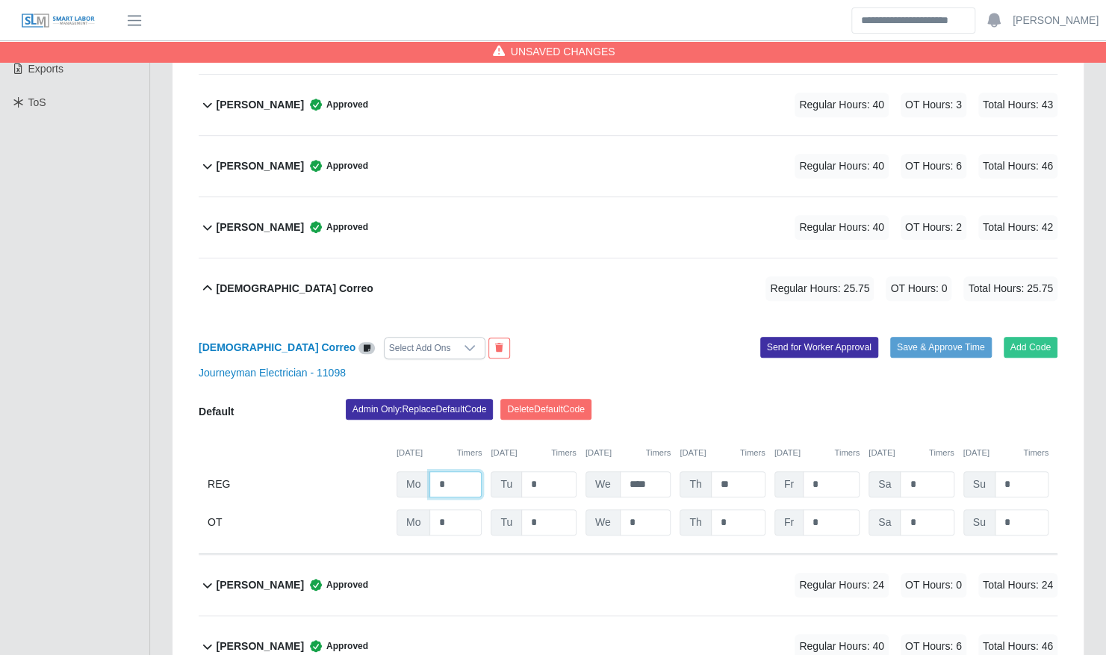
type input "*"
click at [789, 399] on div "Admin Only: Replace Default Code Delete Default Code" at bounding box center [701, 414] width 734 height 30
click at [914, 337] on button "Save & Approve Time" at bounding box center [941, 347] width 102 height 21
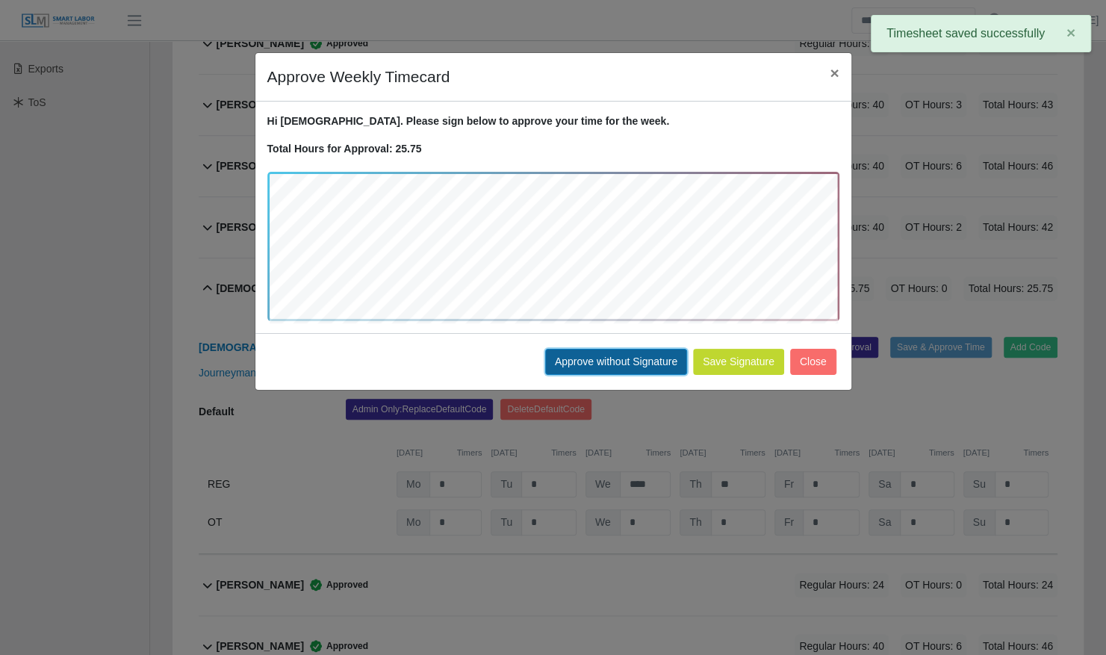
click at [608, 364] on button "Approve without Signature" at bounding box center [616, 362] width 142 height 26
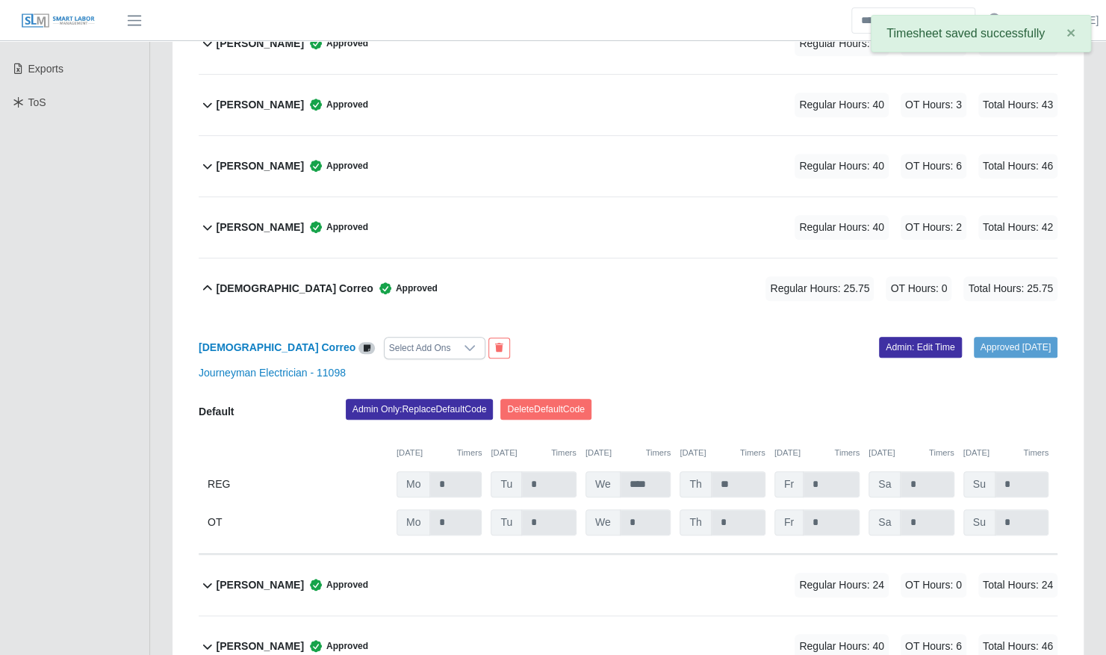
click at [252, 281] on b "Jesua Correo" at bounding box center [294, 289] width 157 height 16
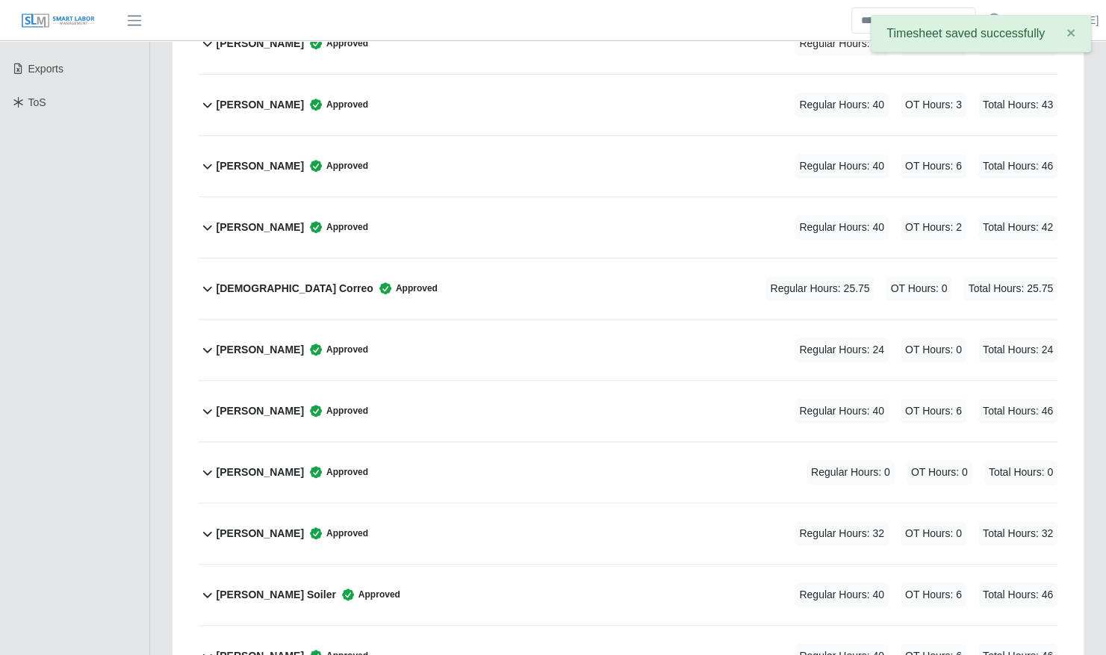
scroll to position [0, 0]
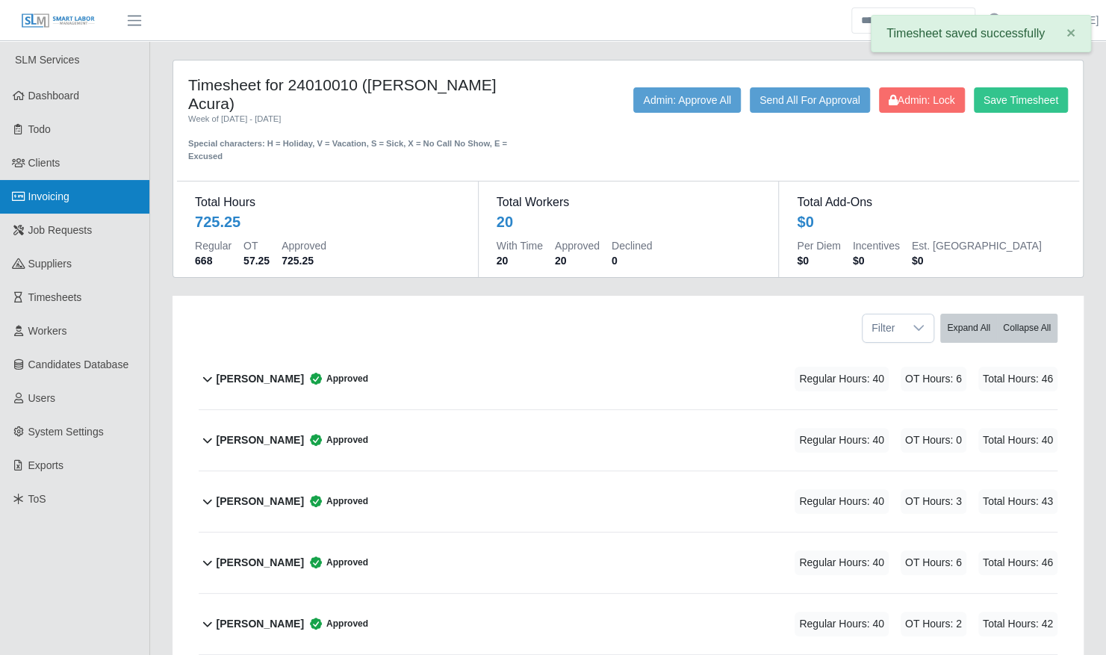
click at [87, 205] on link "Invoicing" at bounding box center [74, 197] width 149 height 34
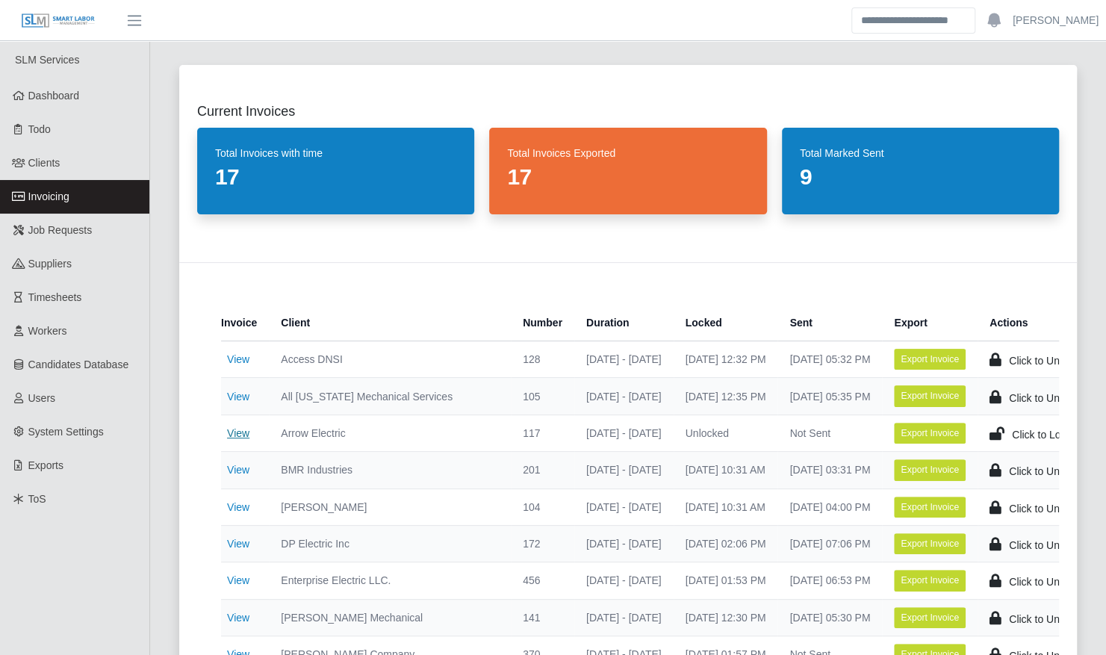
click at [231, 431] on link "View" at bounding box center [238, 433] width 22 height 12
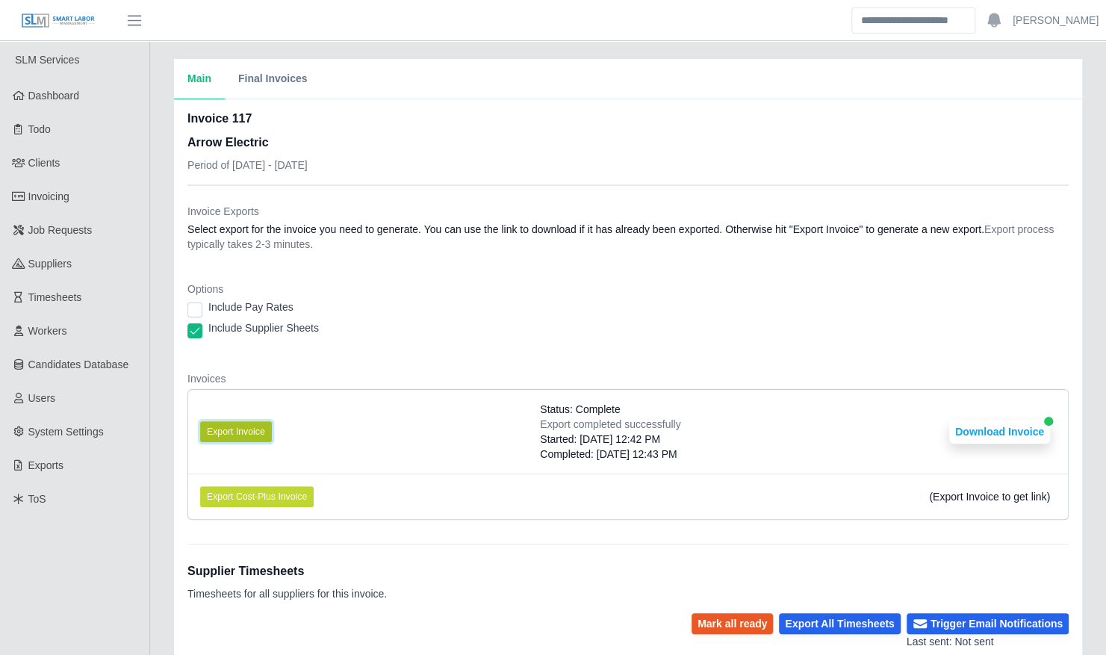
click at [236, 437] on button "Export Invoice" at bounding box center [236, 431] width 72 height 21
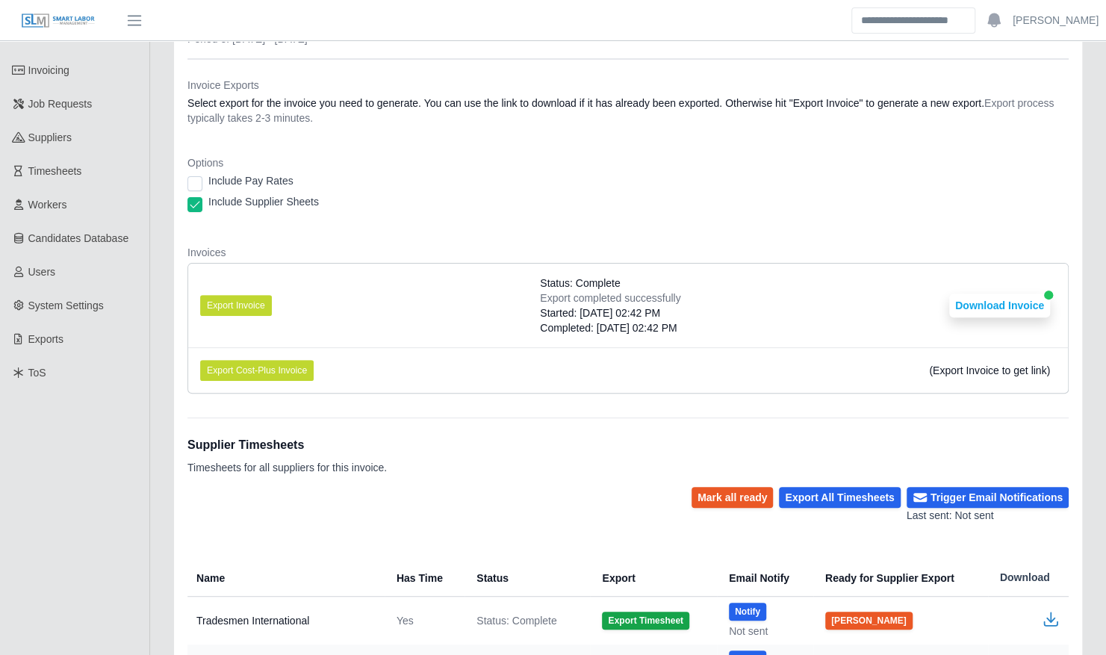
scroll to position [358, 0]
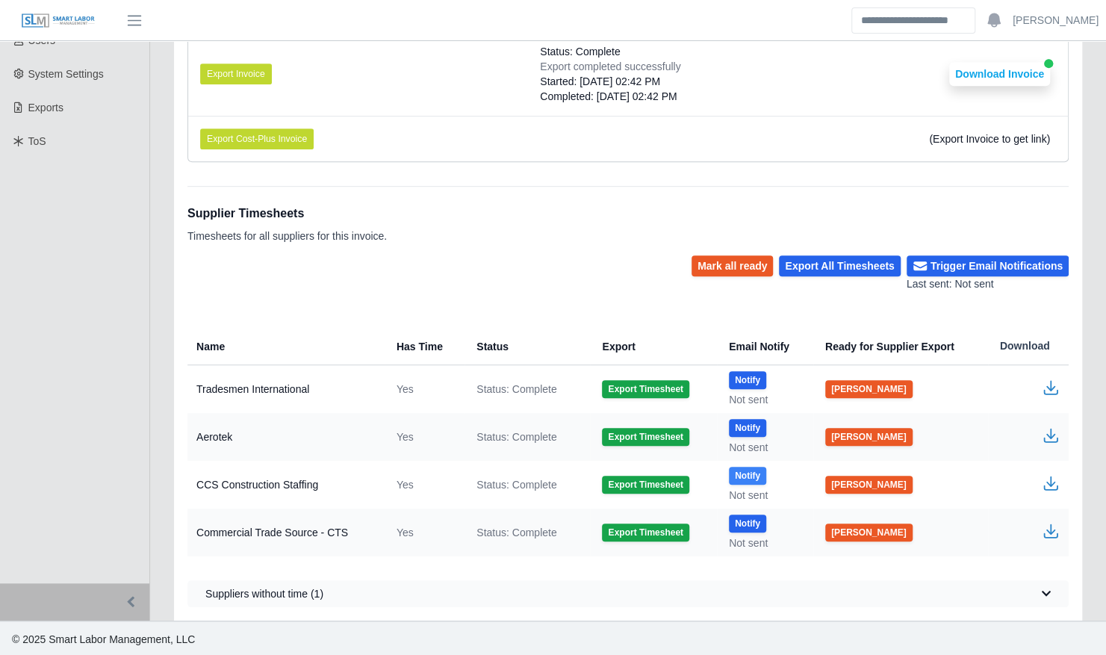
click at [743, 476] on button "Notify" at bounding box center [747, 476] width 37 height 18
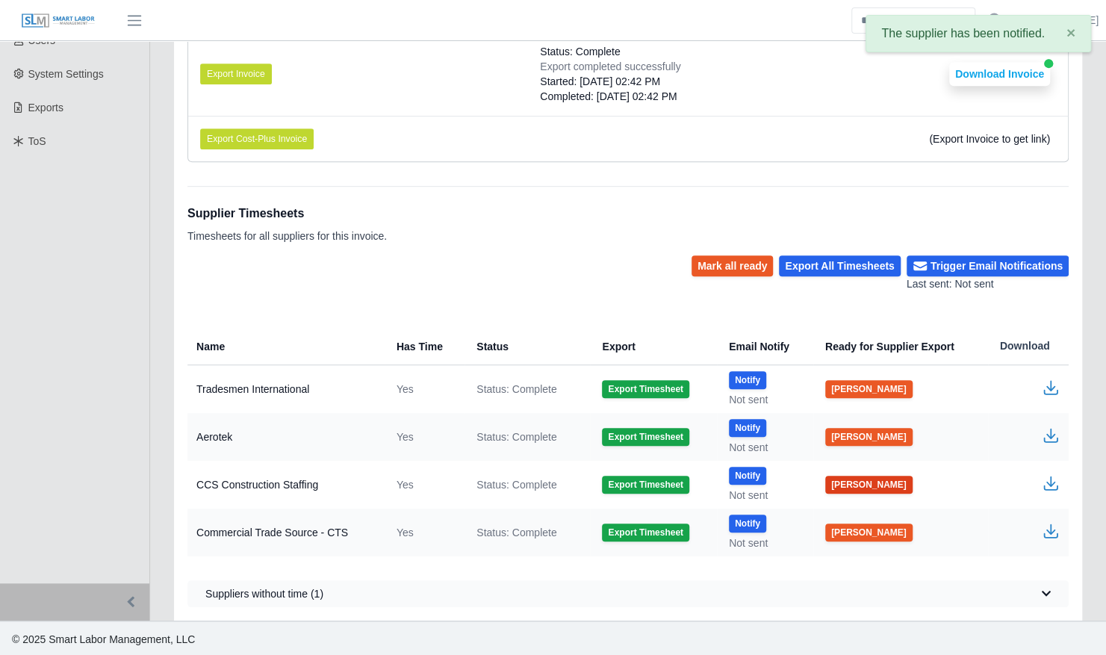
click at [839, 480] on button "[PERSON_NAME]" at bounding box center [868, 484] width 87 height 18
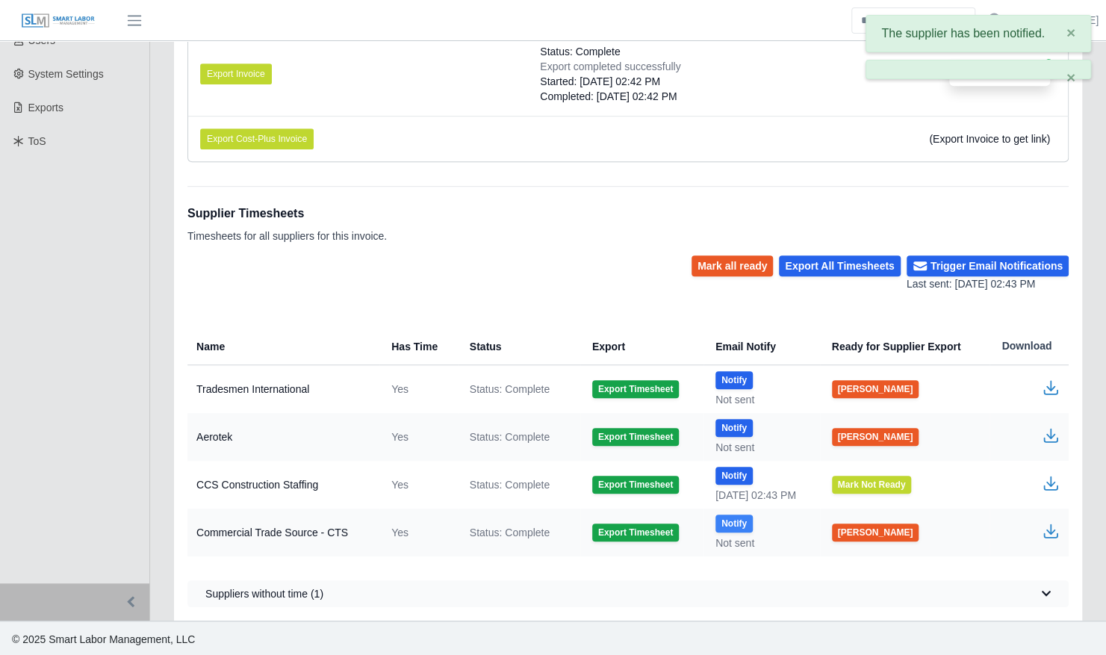
click at [728, 523] on button "Notify" at bounding box center [733, 523] width 37 height 18
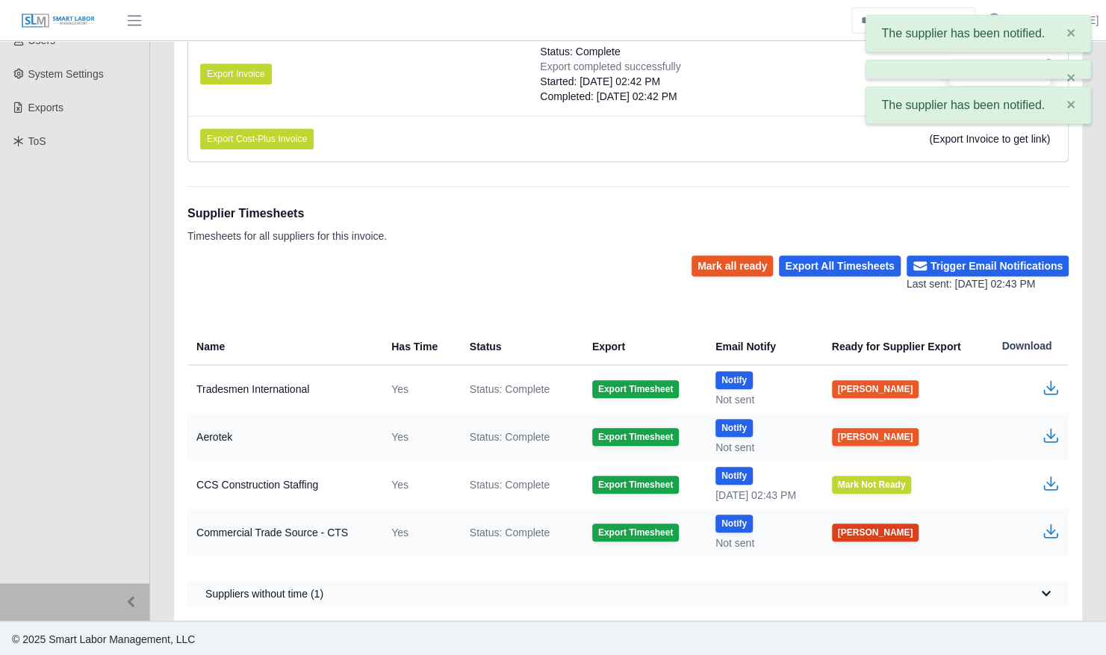
click at [857, 531] on button "[PERSON_NAME]" at bounding box center [875, 532] width 87 height 18
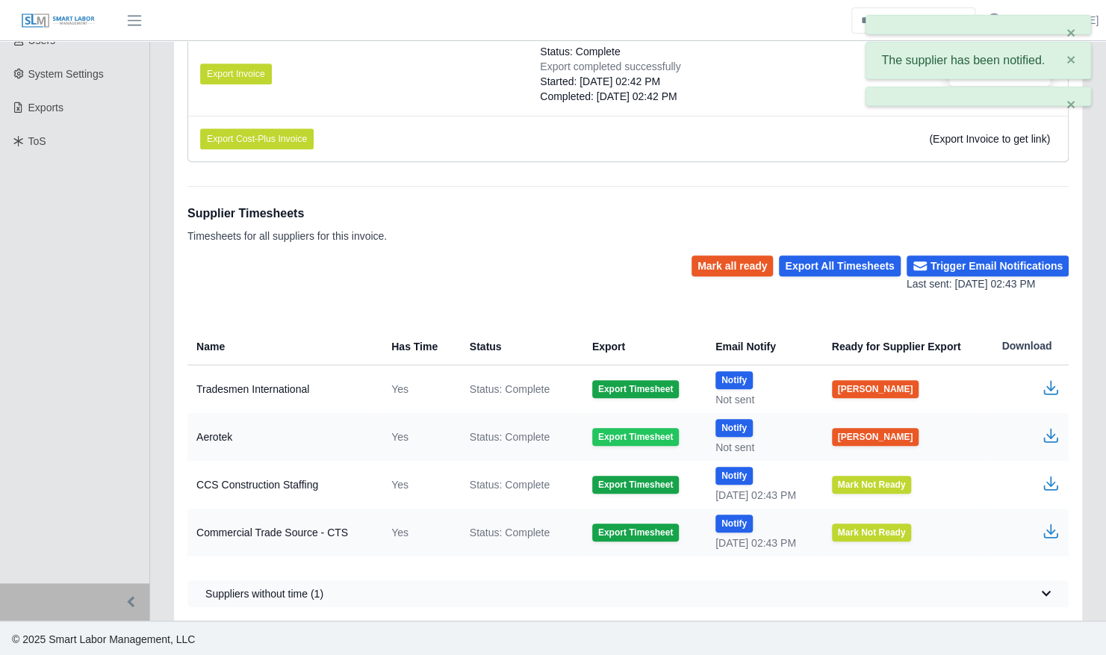
click at [629, 428] on button "Export Timesheet" at bounding box center [635, 437] width 87 height 18
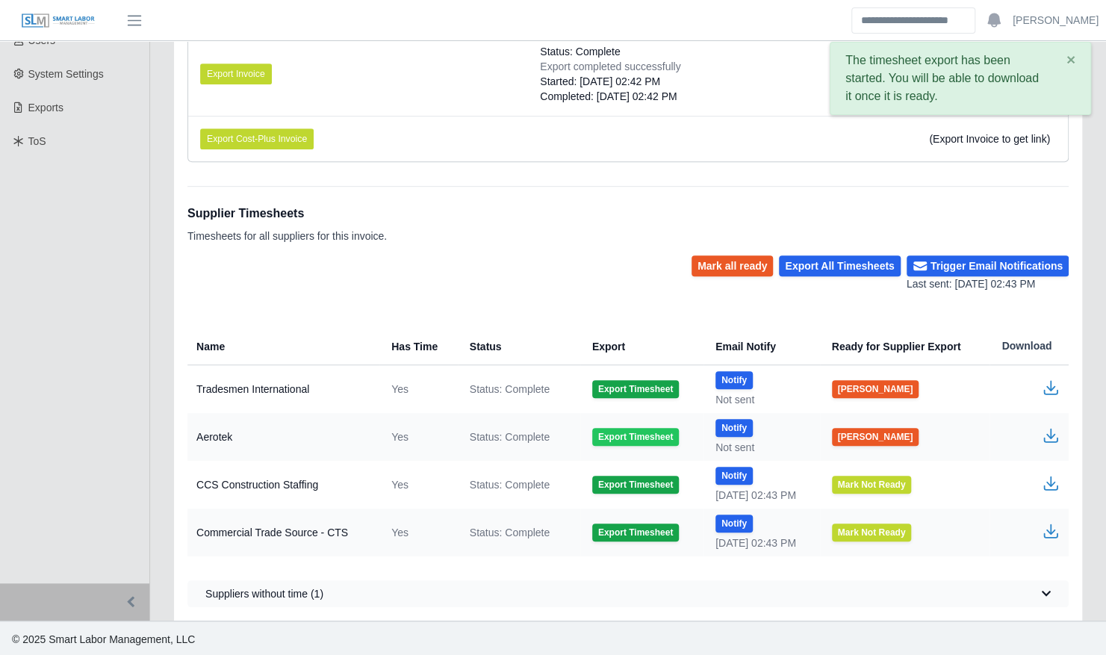
click at [605, 436] on button "Export Timesheet" at bounding box center [635, 437] width 87 height 18
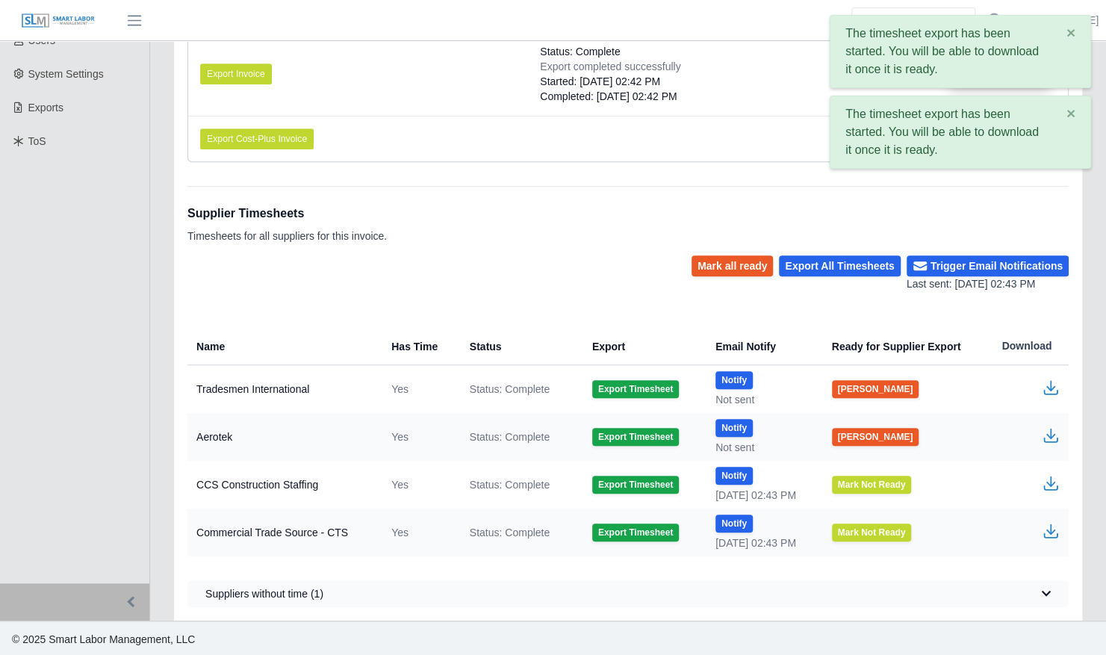
click at [1055, 438] on icon "button" at bounding box center [1050, 439] width 14 height 5
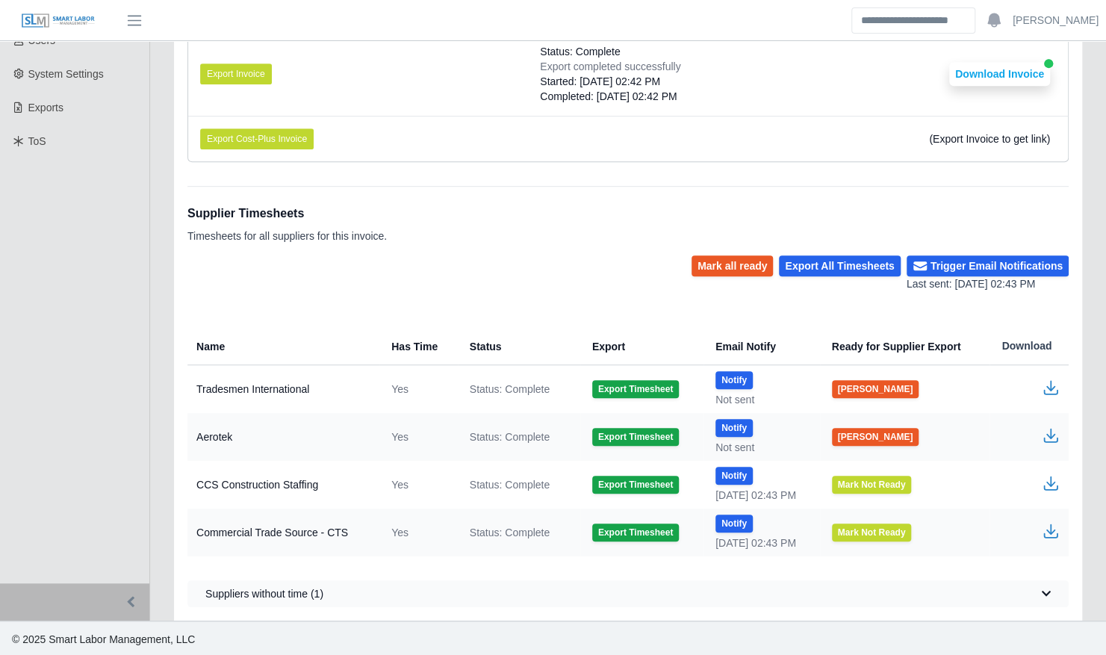
click at [1052, 390] on icon "button" at bounding box center [1050, 387] width 18 height 18
